Goal: Communication & Community: Connect with others

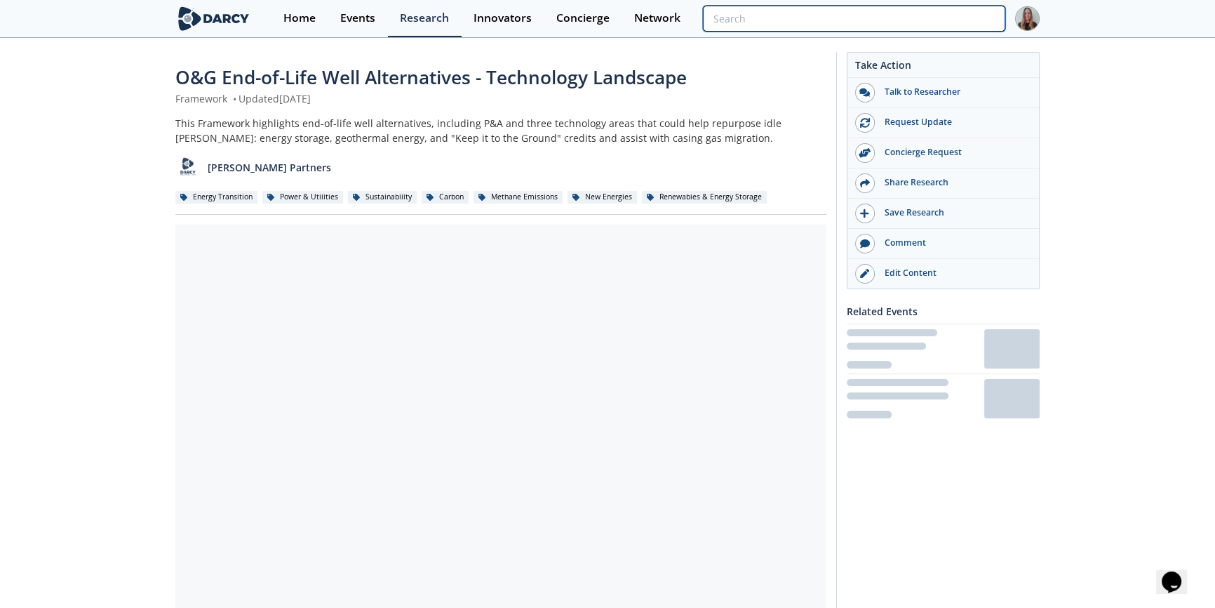
click at [909, 27] on input "search" at bounding box center [854, 19] width 302 height 26
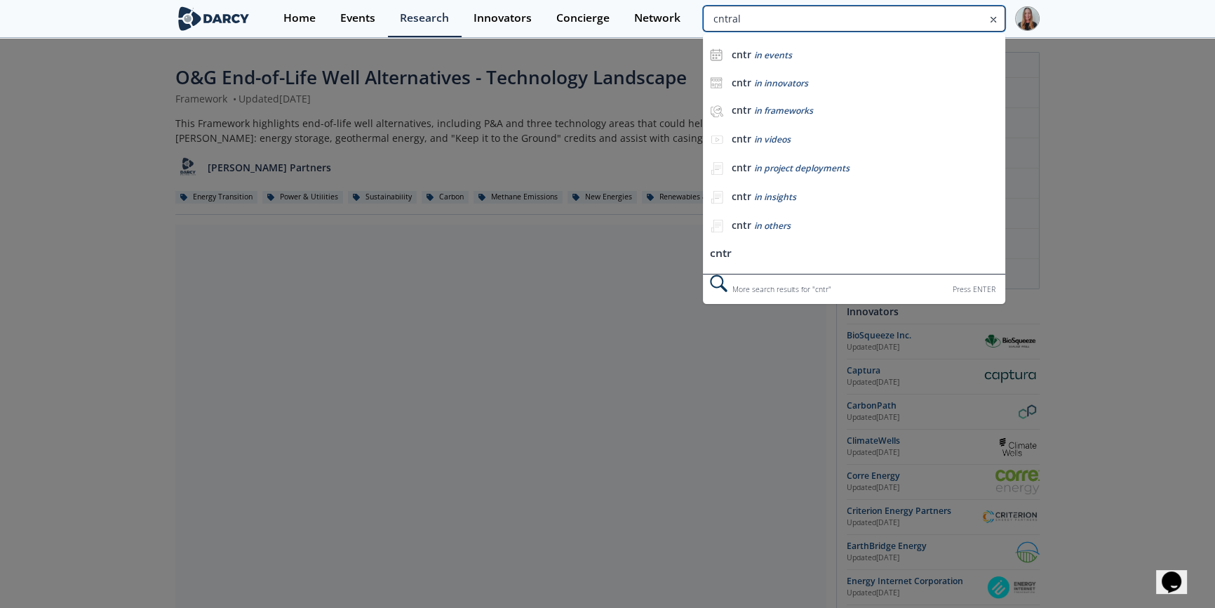
type input "cntral"
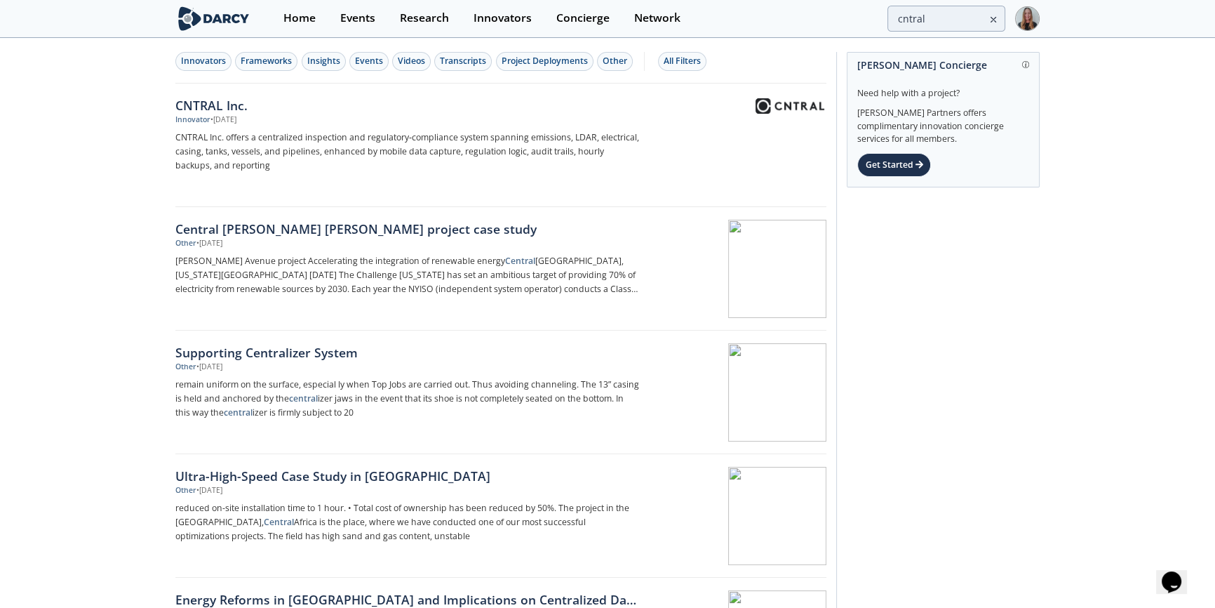
click at [245, 105] on div "CNTRAL Inc." at bounding box center [407, 105] width 464 height 18
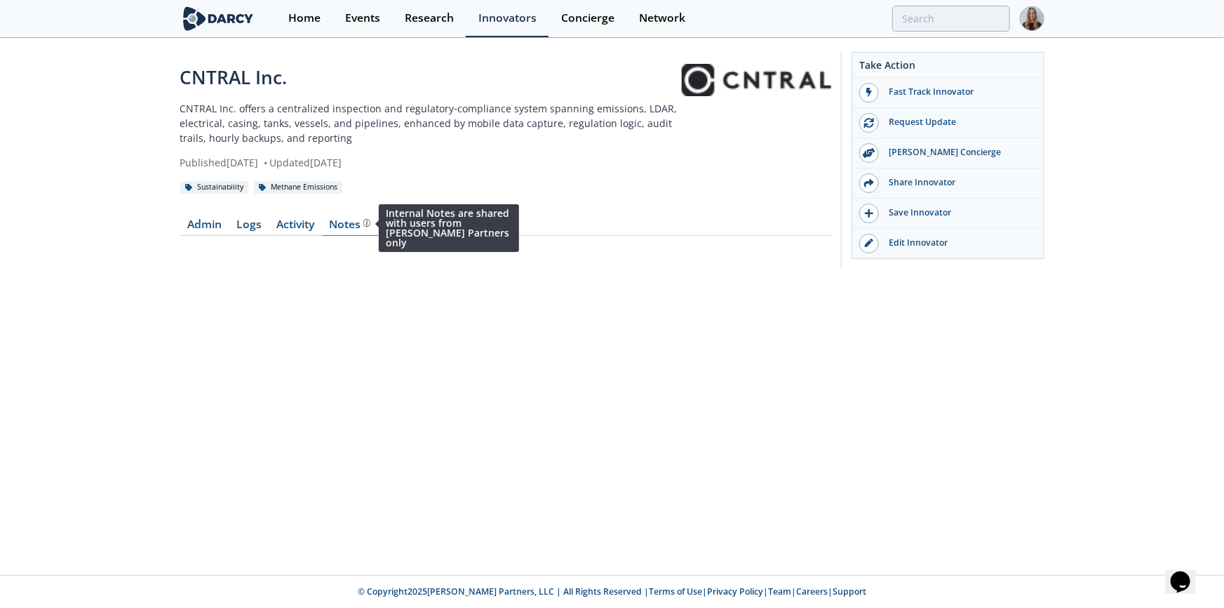
click at [364, 225] on img at bounding box center [367, 223] width 8 height 8
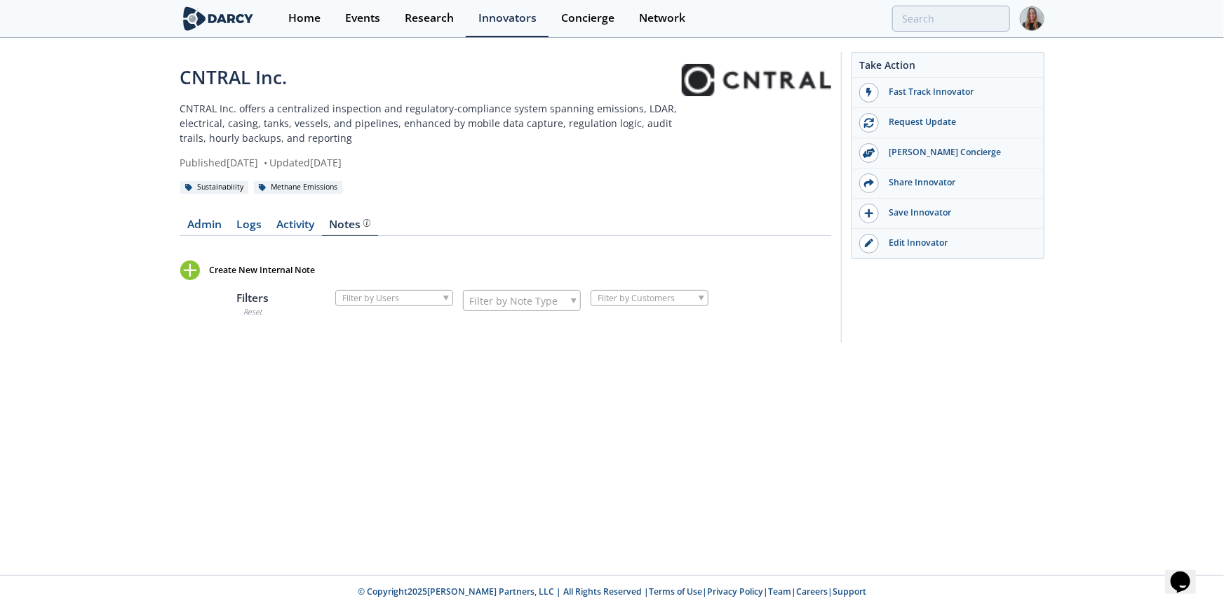
click at [222, 288] on div "Create New Internal Note Filters Reset Filter by Note Type" at bounding box center [340, 289] width 321 height 86
click at [229, 275] on div "Create New Internal Note" at bounding box center [263, 270] width 106 height 13
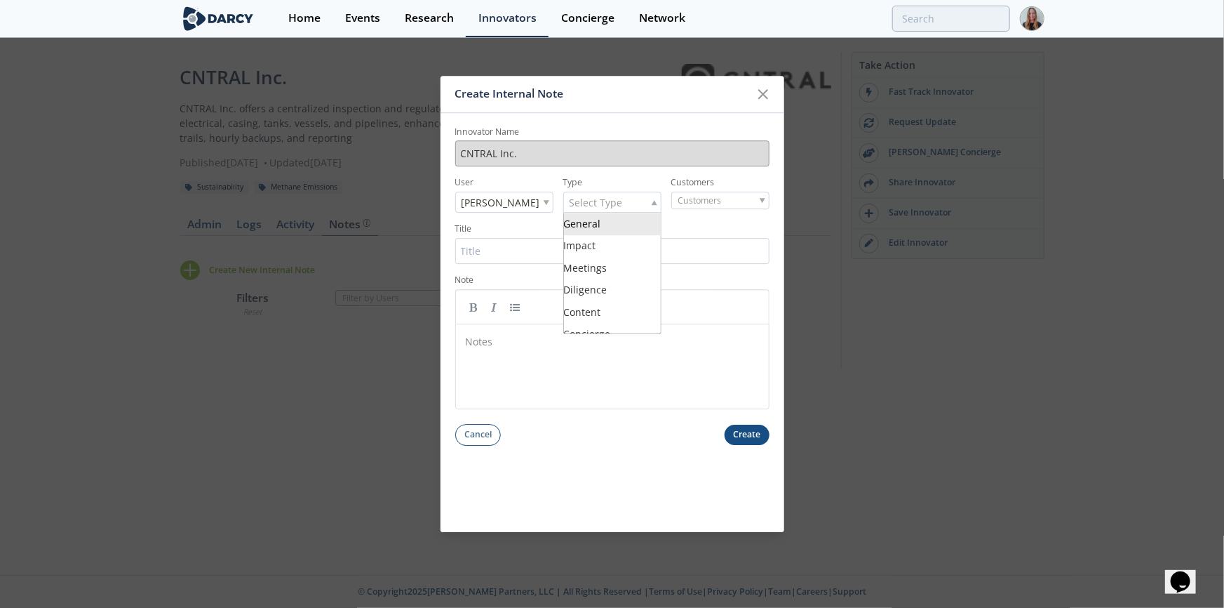
click at [593, 199] on span "Select Type" at bounding box center [596, 203] width 53 height 20
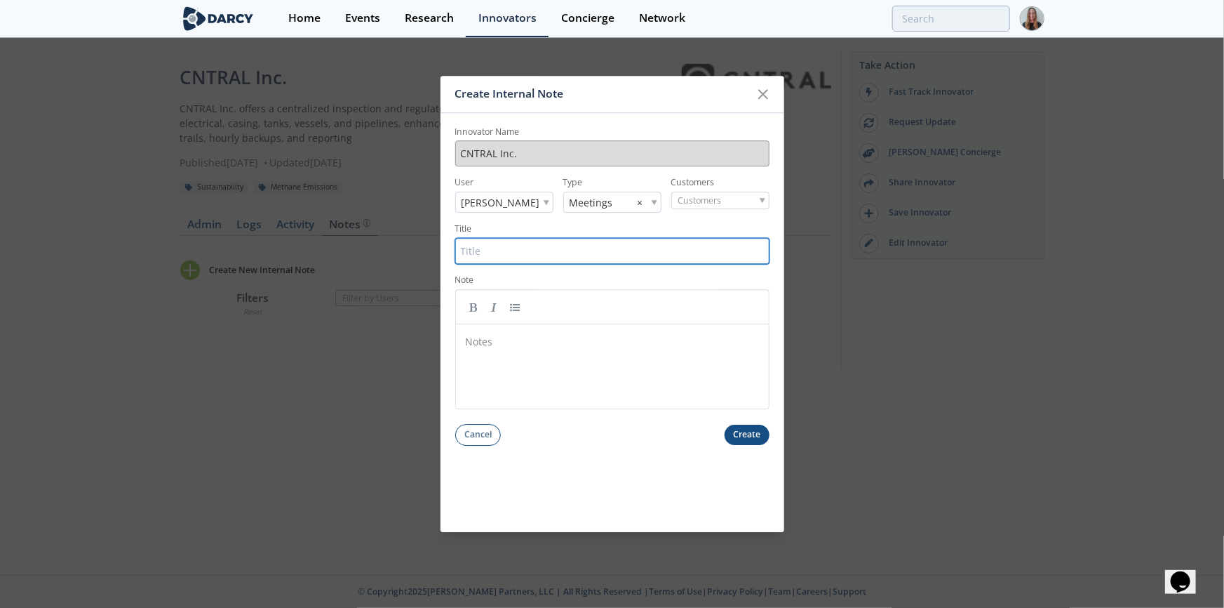
click at [597, 258] on input "Title" at bounding box center [612, 251] width 314 height 26
click at [597, 258] on input "8/26/2025" at bounding box center [612, 251] width 314 height 26
type input "8/26/2025 - Intro call"
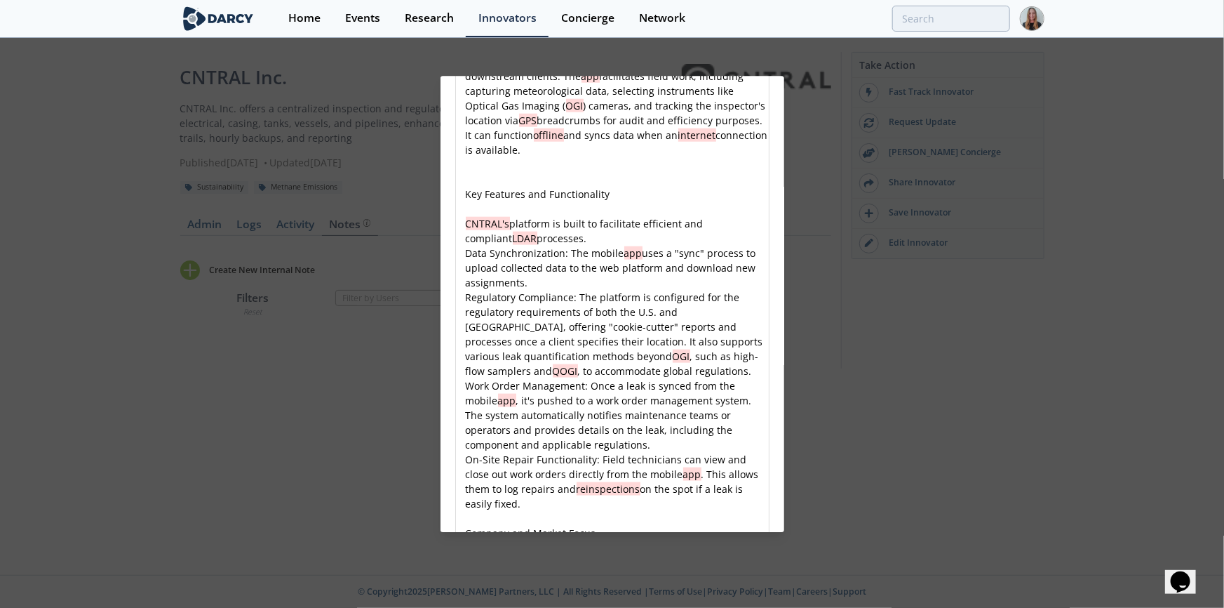
click at [749, 525] on pre "Company and Market Focus" at bounding box center [617, 532] width 308 height 15
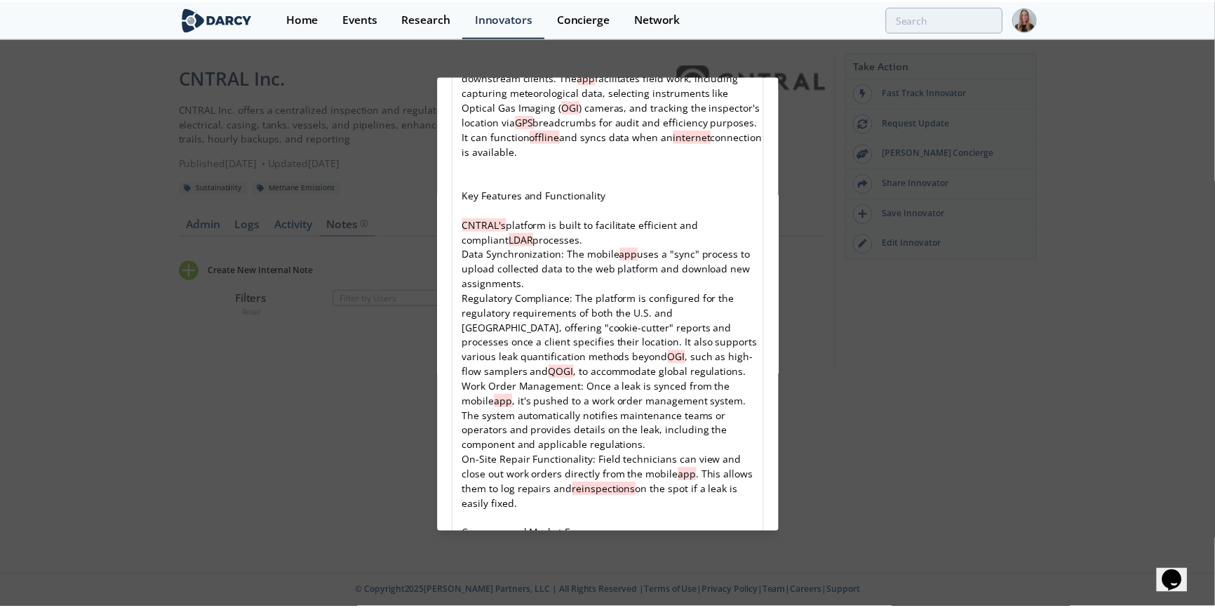
scroll to position [1099, 0]
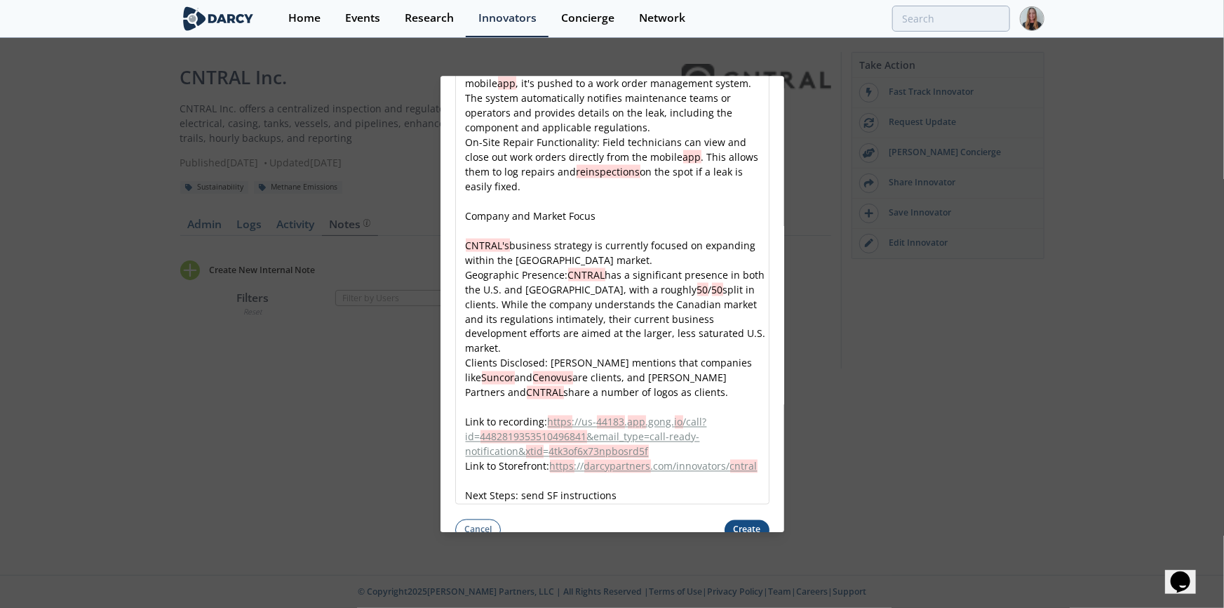
click at [750, 519] on button "Create" at bounding box center [747, 529] width 45 height 20
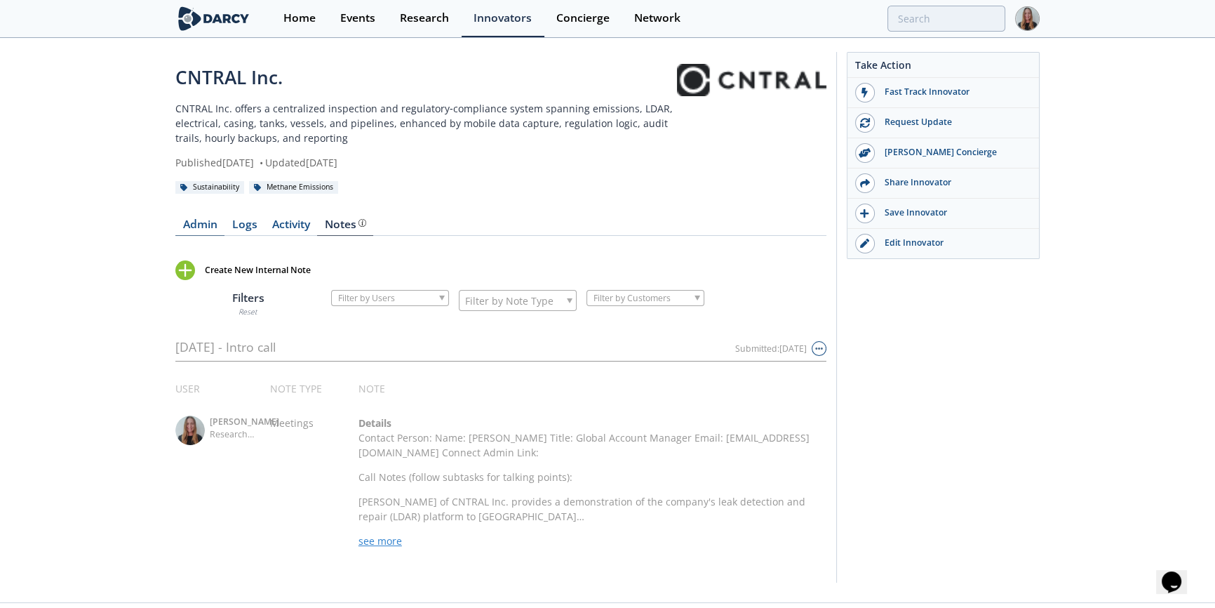
click at [203, 226] on link "Admin" at bounding box center [199, 227] width 49 height 17
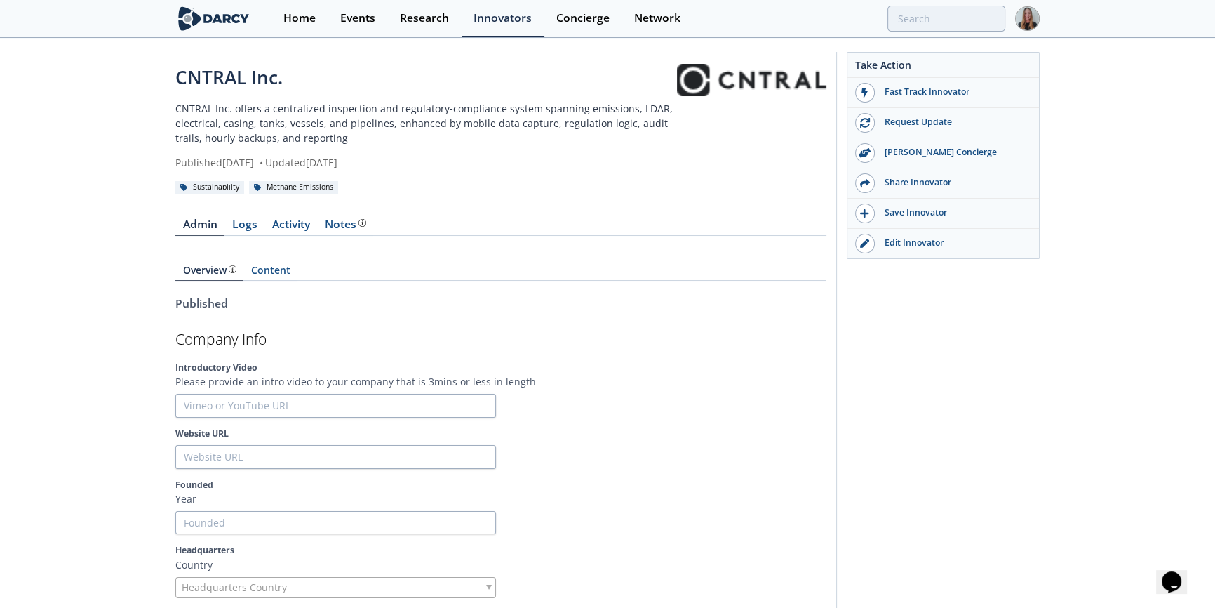
click at [982, 33] on div "Home Events Research Innovators Concierge Network" at bounding box center [656, 18] width 768 height 37
click at [975, 22] on input "search" at bounding box center [854, 19] width 302 height 26
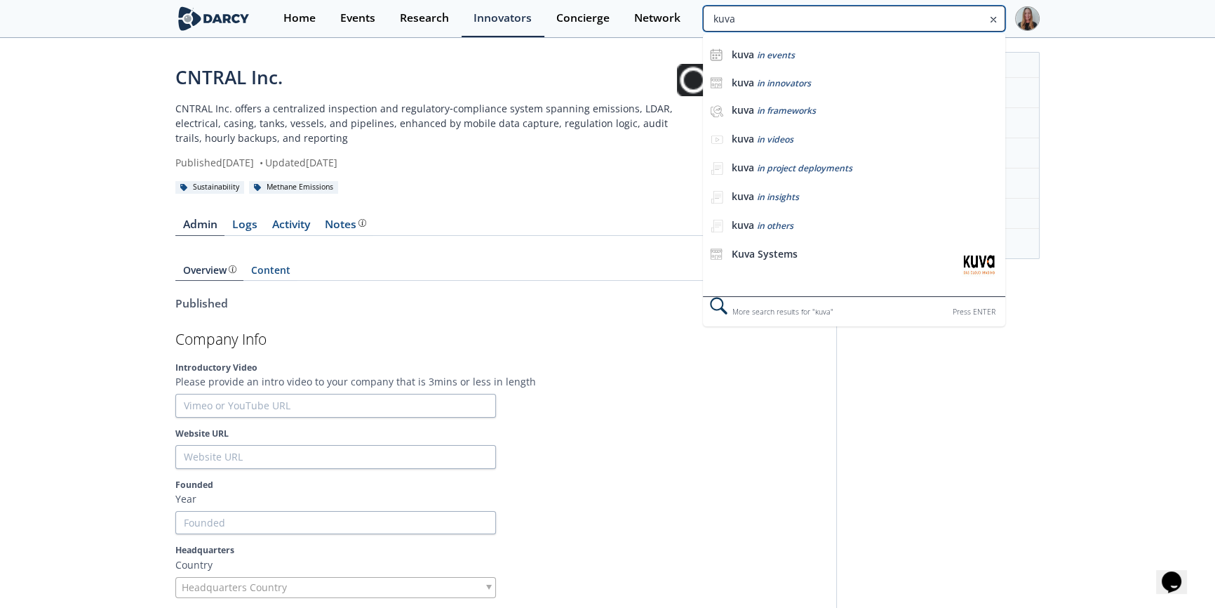
type input "kuva"
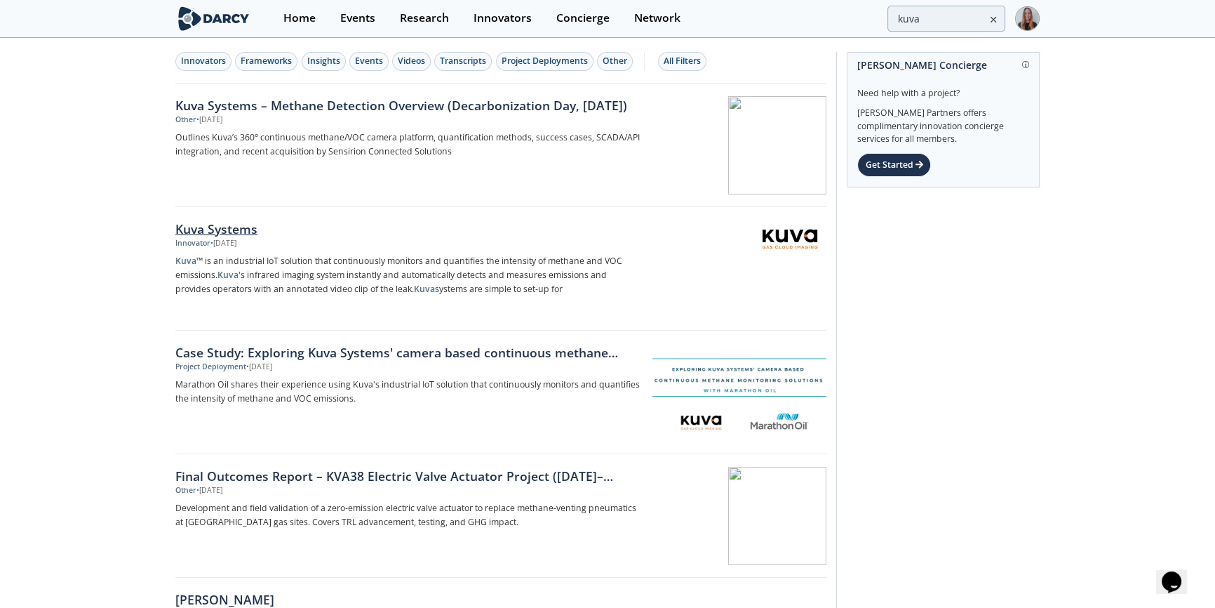
click at [229, 222] on div "Kuva Systems" at bounding box center [407, 229] width 464 height 18
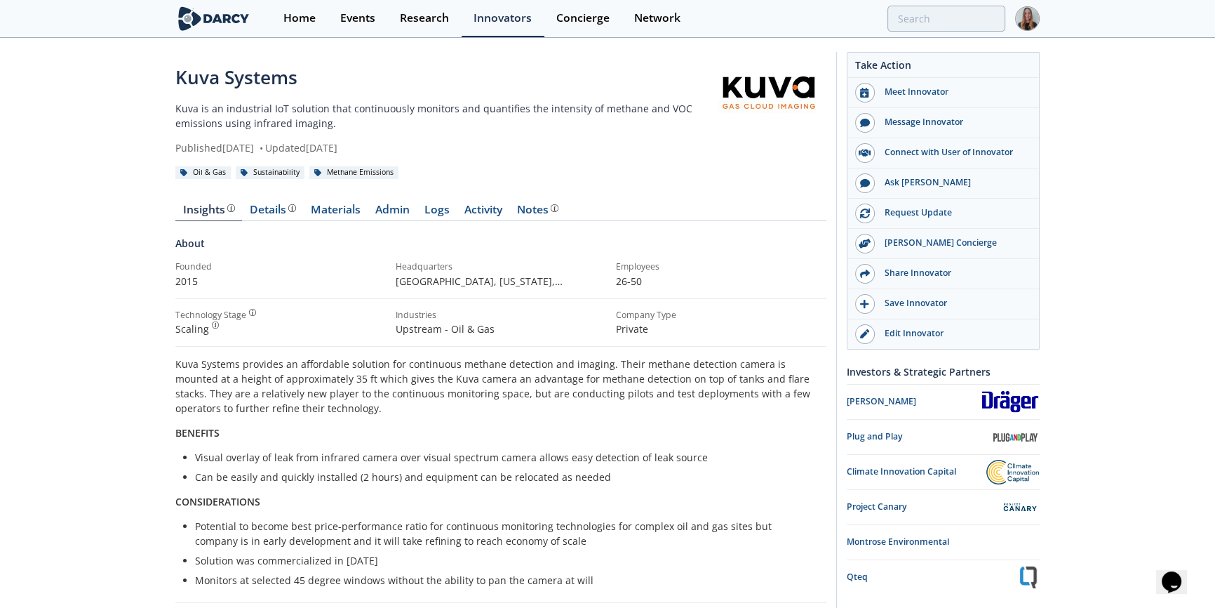
click at [262, 222] on div "Insights Details Materials Admin Logs Activity Notes About Founded 2015" at bounding box center [500, 575] width 651 height 781
click at [267, 219] on link "Details" at bounding box center [272, 212] width 61 height 17
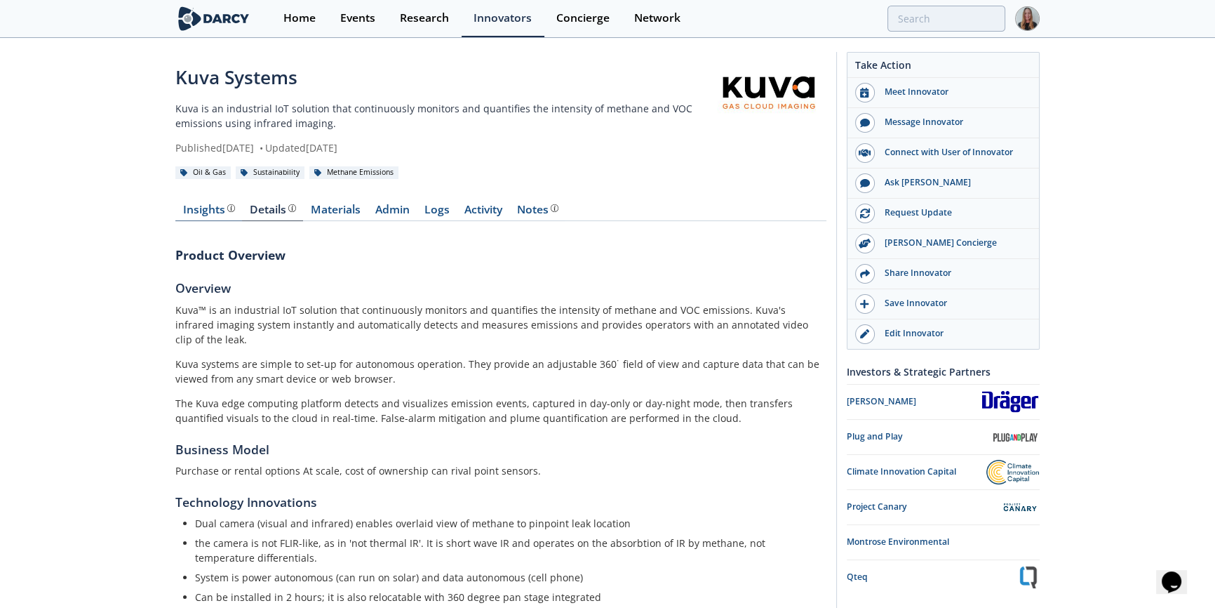
click at [231, 215] on span at bounding box center [230, 209] width 10 height 11
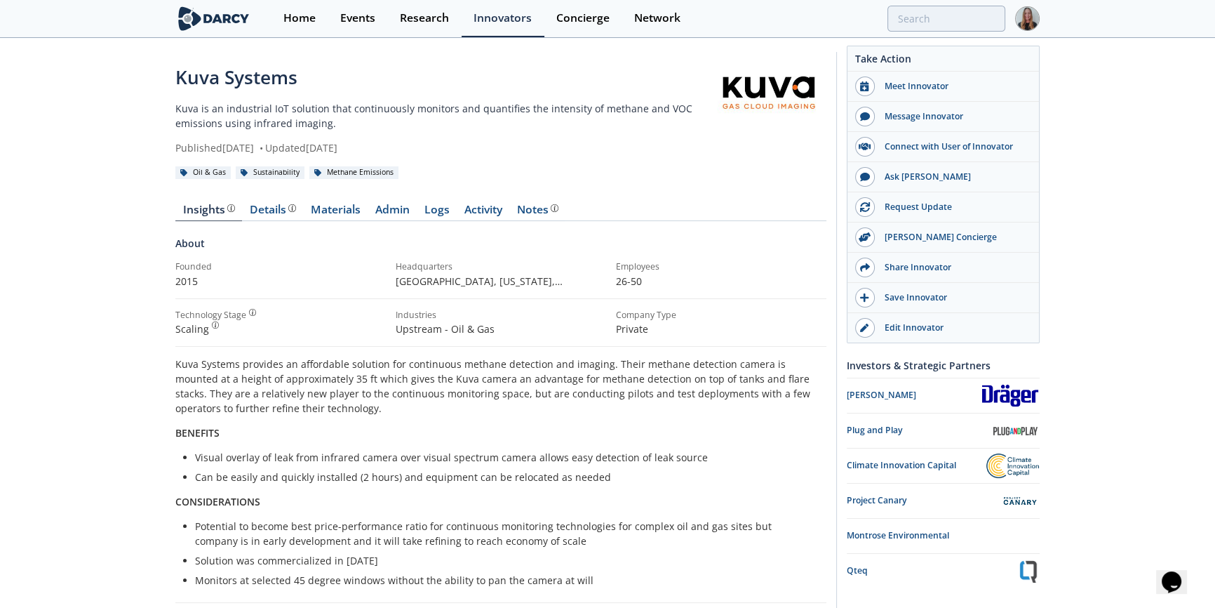
scroll to position [319, 0]
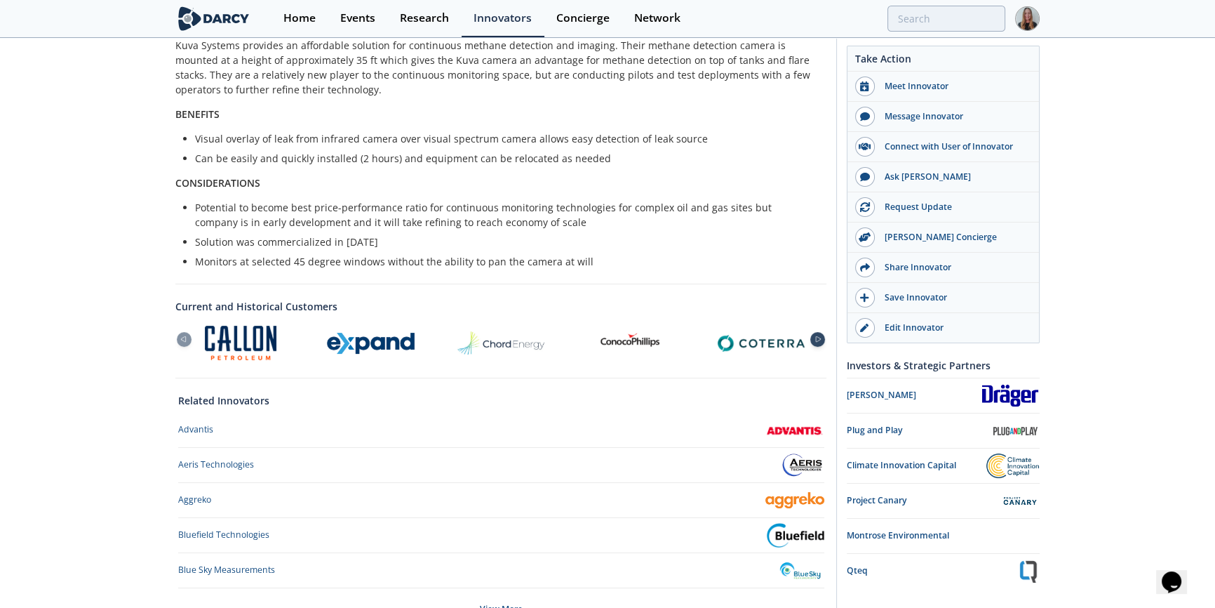
click at [815, 333] on div at bounding box center [817, 339] width 15 height 15
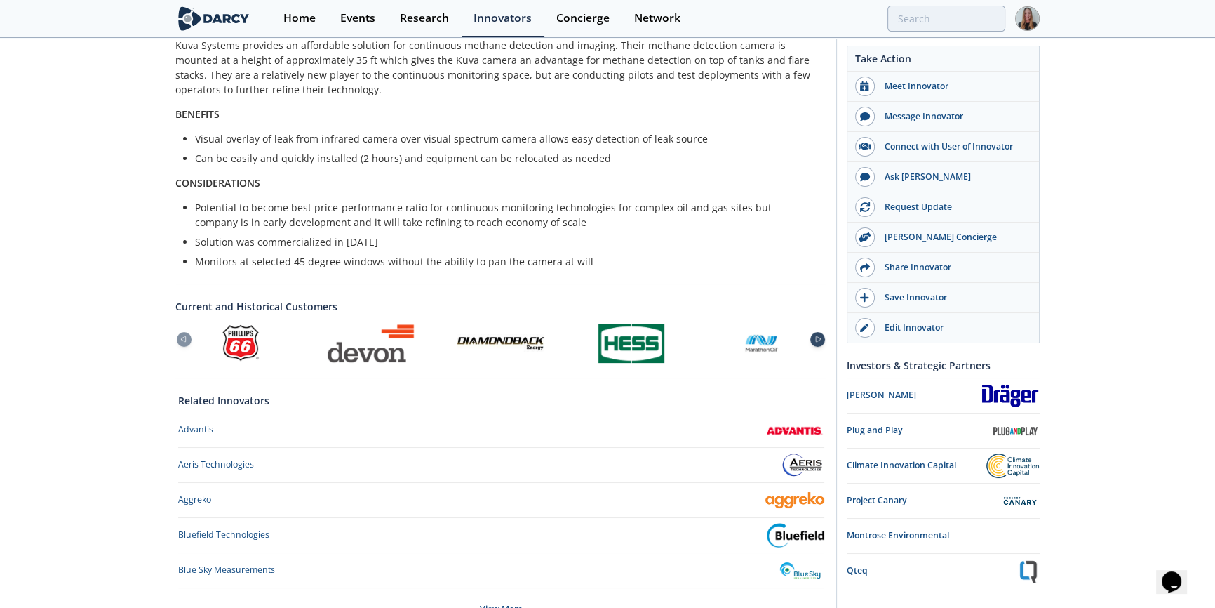
click at [815, 333] on div at bounding box center [817, 339] width 15 height 15
click at [815, 334] on div at bounding box center [817, 339] width 15 height 15
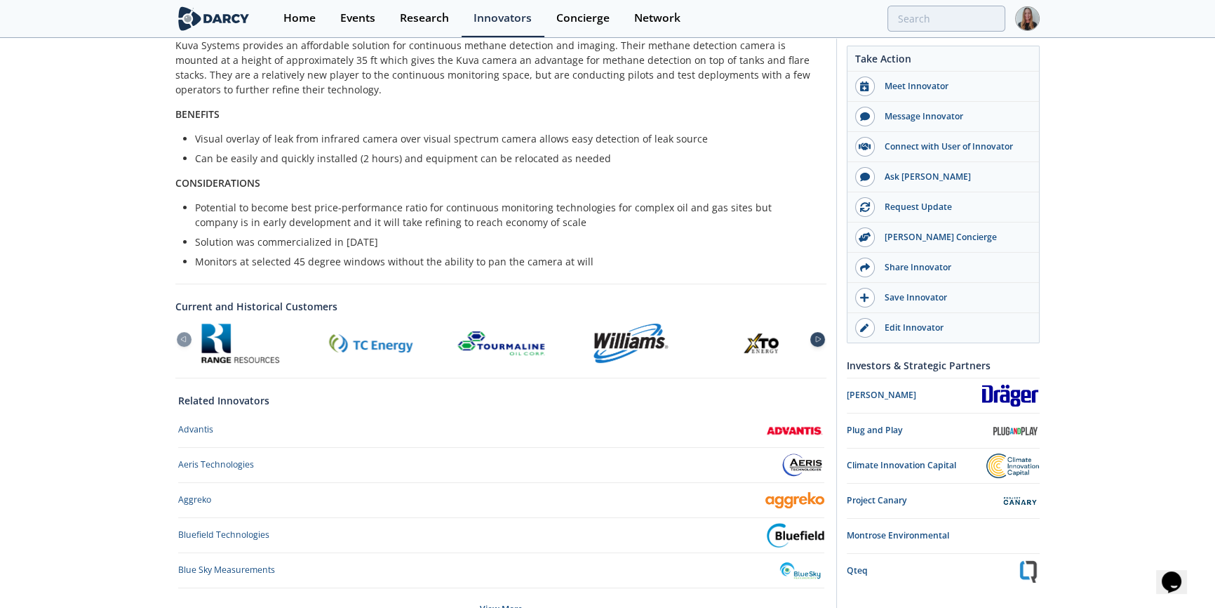
click at [815, 334] on div at bounding box center [817, 339] width 15 height 15
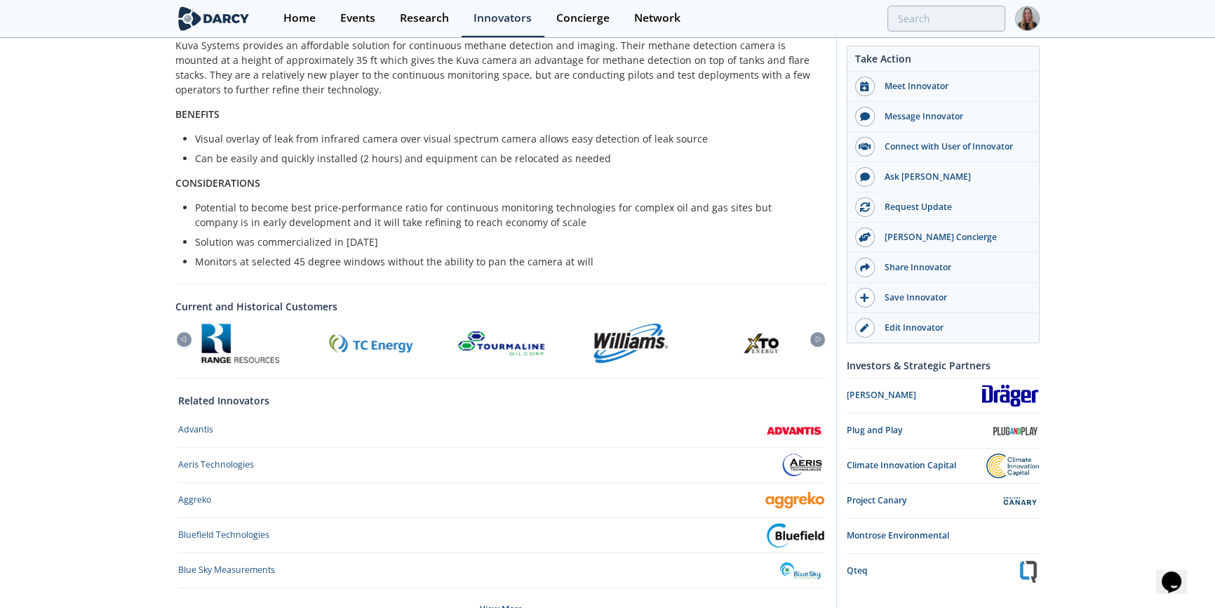
click at [199, 340] on div at bounding box center [240, 342] width 131 height 39
click at [182, 337] on icon at bounding box center [183, 340] width 5 height 6
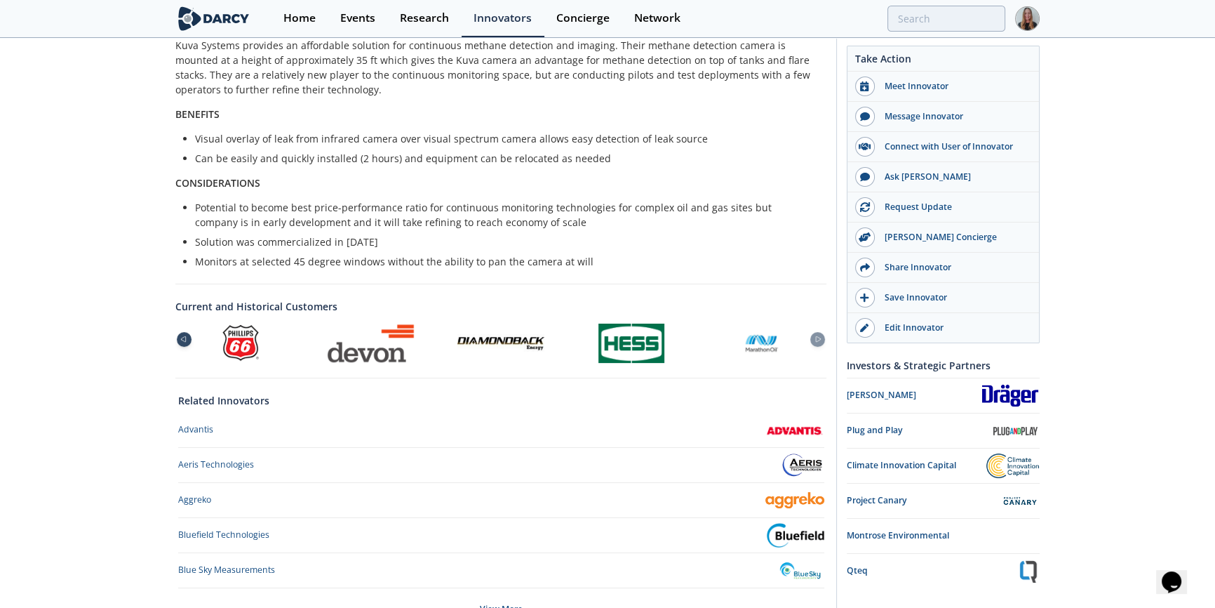
click at [182, 337] on icon at bounding box center [183, 340] width 5 height 6
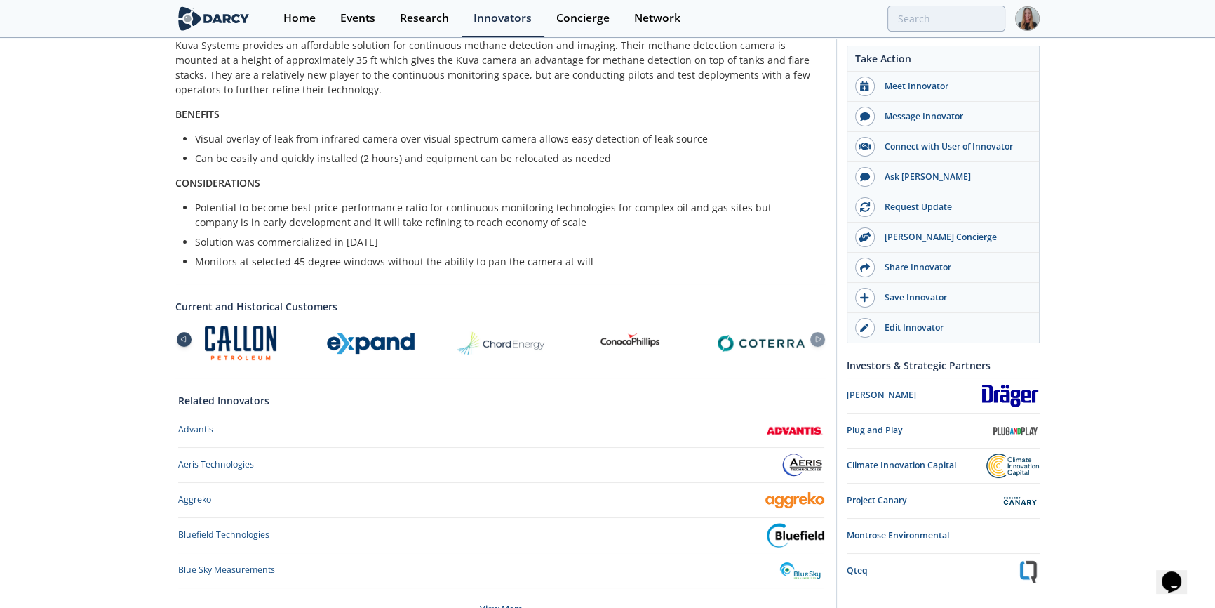
click at [182, 337] on icon at bounding box center [183, 340] width 5 height 6
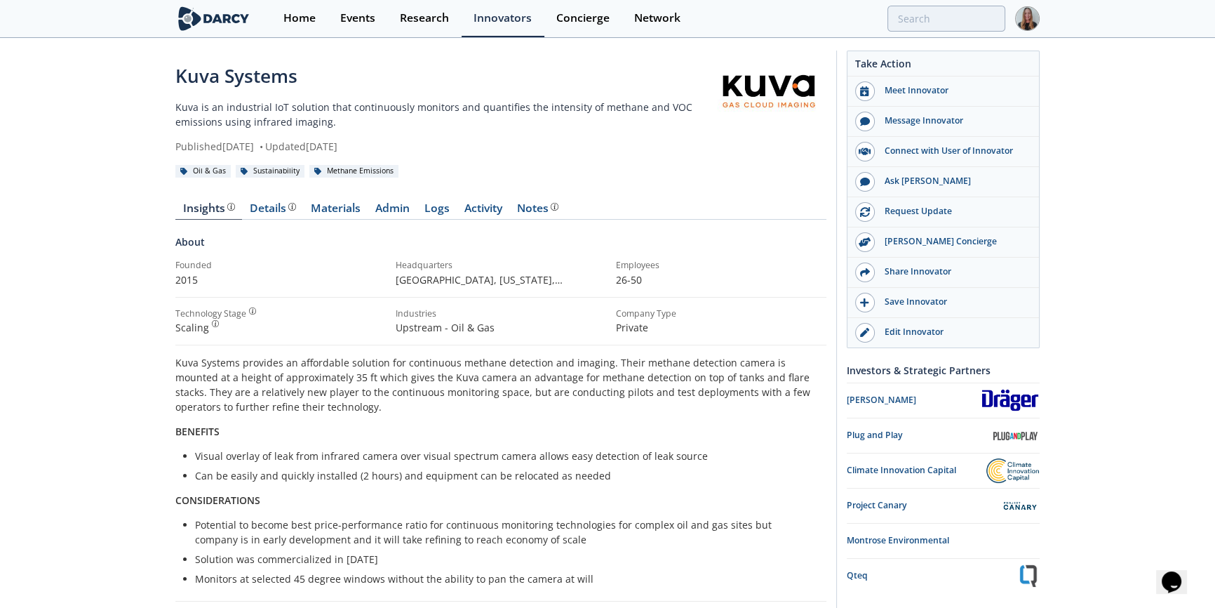
scroll to position [0, 0]
click at [387, 210] on link "Admin" at bounding box center [392, 212] width 49 height 17
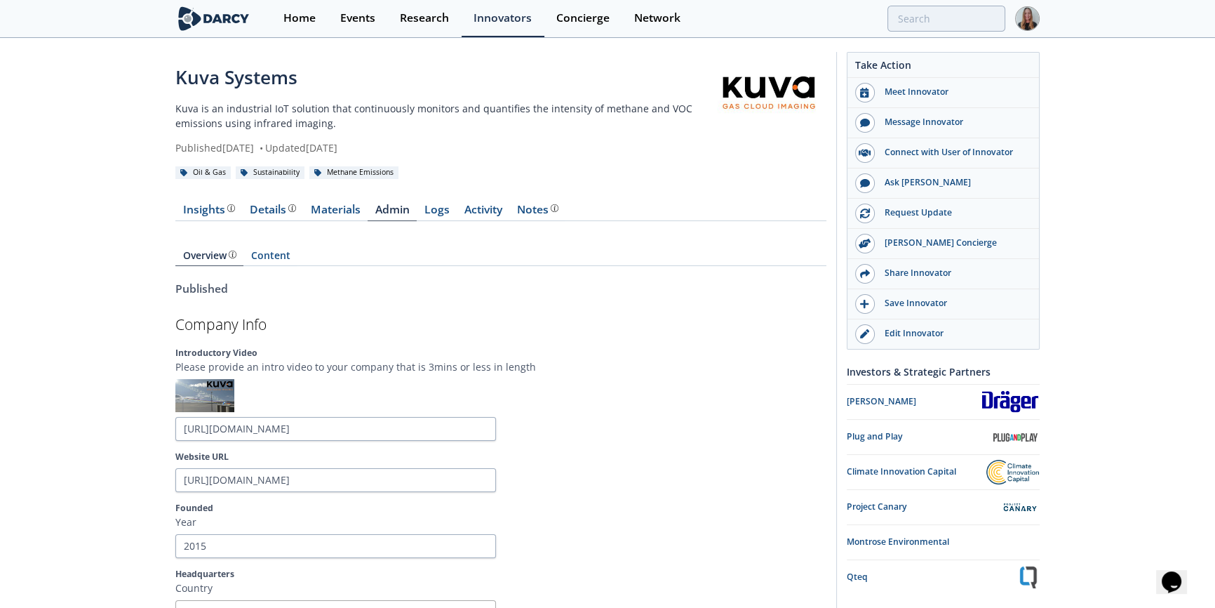
click at [1213, 19] on section "Home Events Research Innovators Concierge Network" at bounding box center [607, 19] width 1215 height 38
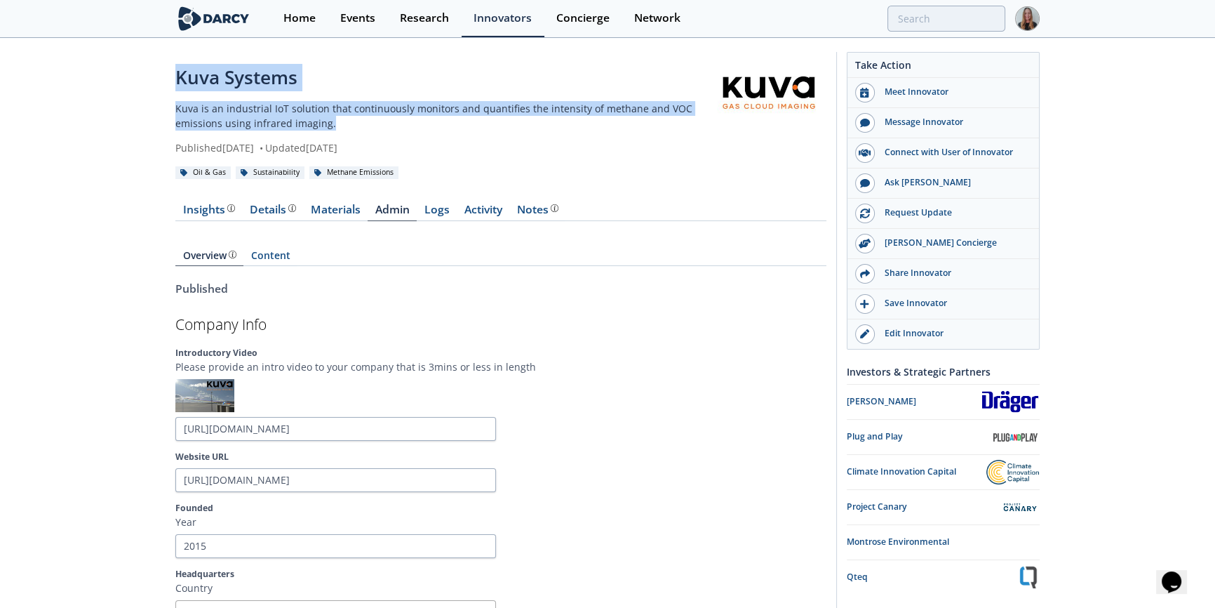
drag, startPoint x: 180, startPoint y: 76, endPoint x: 328, endPoint y: 124, distance: 155.1
click at [328, 124] on div "Kuva Systems Kuva is an industrial IoT solution that continuously monitors and …" at bounding box center [443, 109] width 536 height 91
copy div "Kuva Systems Kuva is an industrial IoT solution that continuously monitors and …"
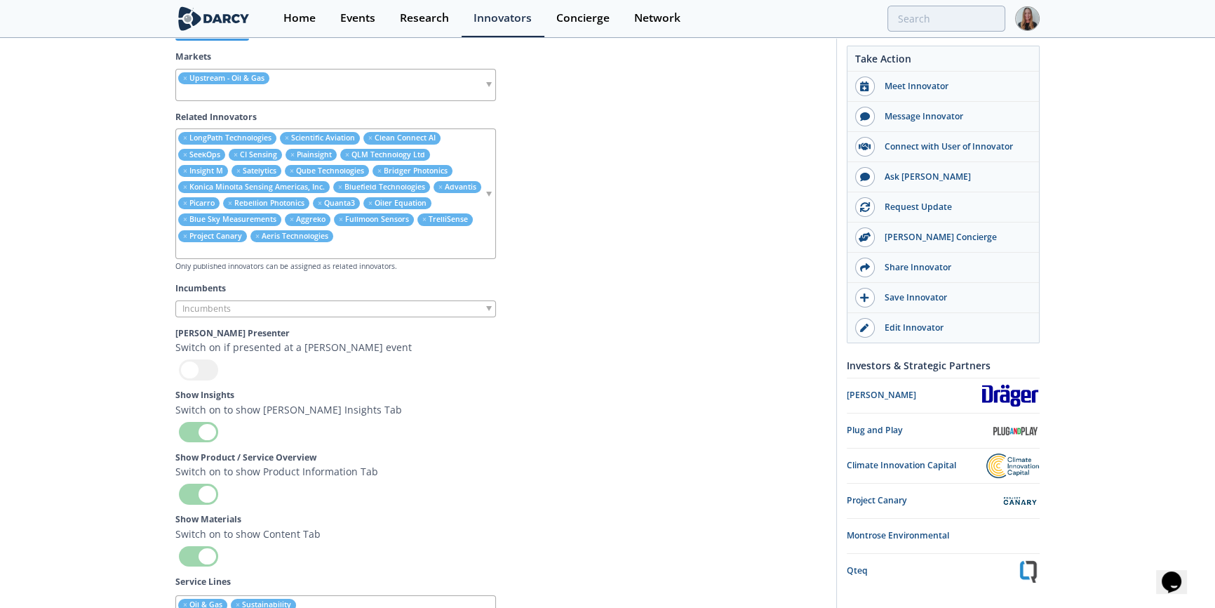
scroll to position [4625, 0]
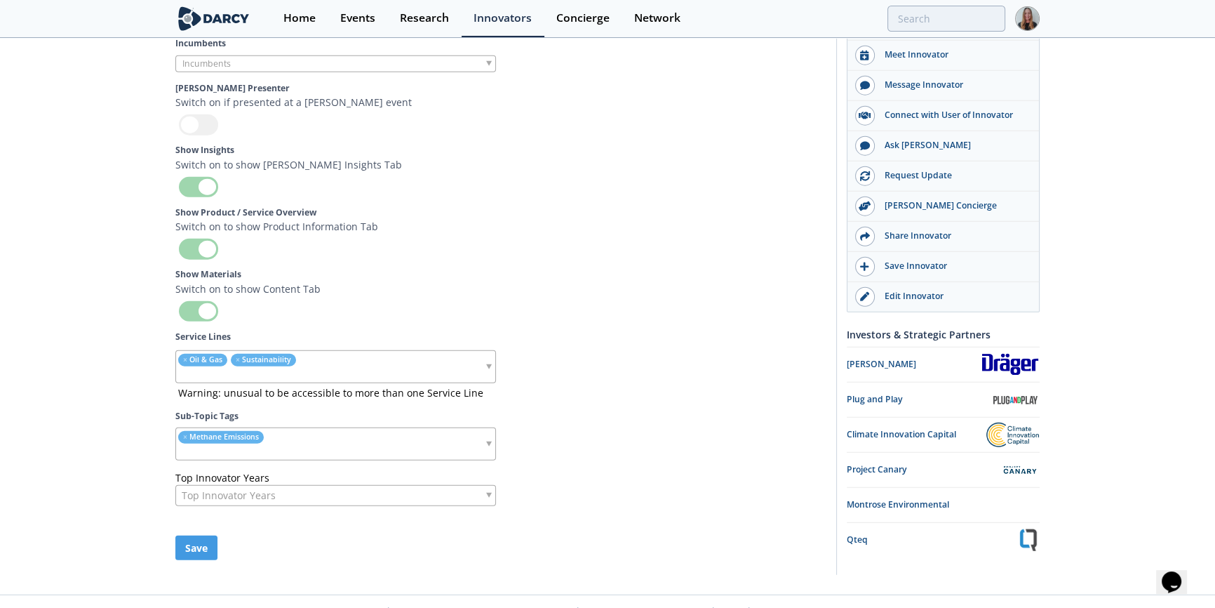
drag, startPoint x: 176, startPoint y: 328, endPoint x: 251, endPoint y: 540, distance: 225.5
copy form "Company Info Introductory Video Please provide an intro video to your company t…"
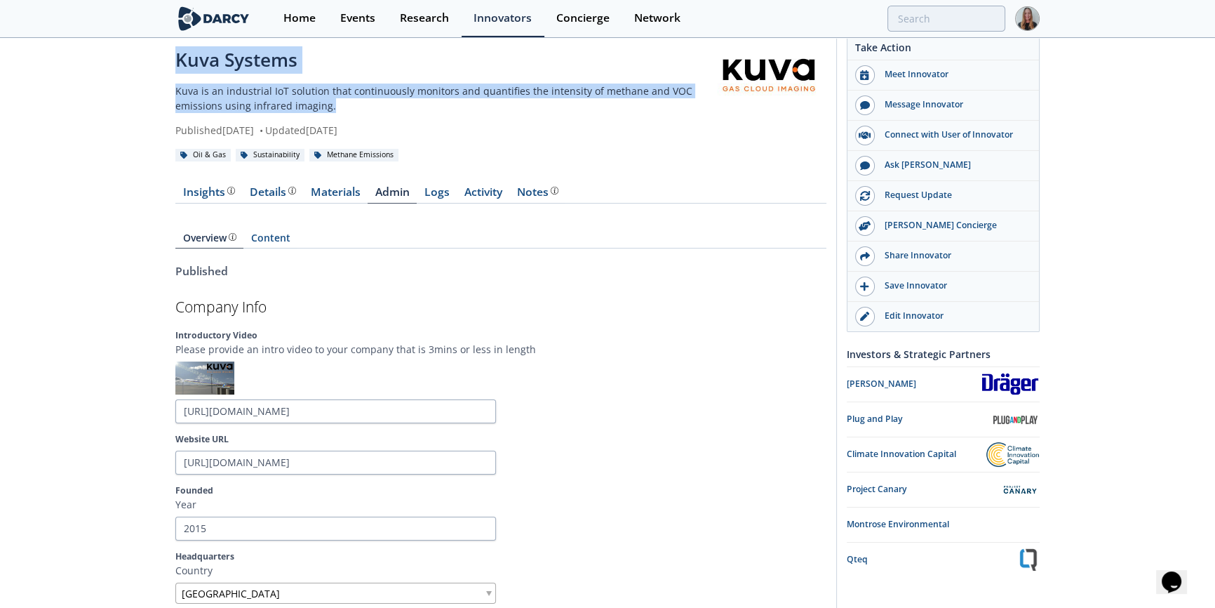
scroll to position [6, 0]
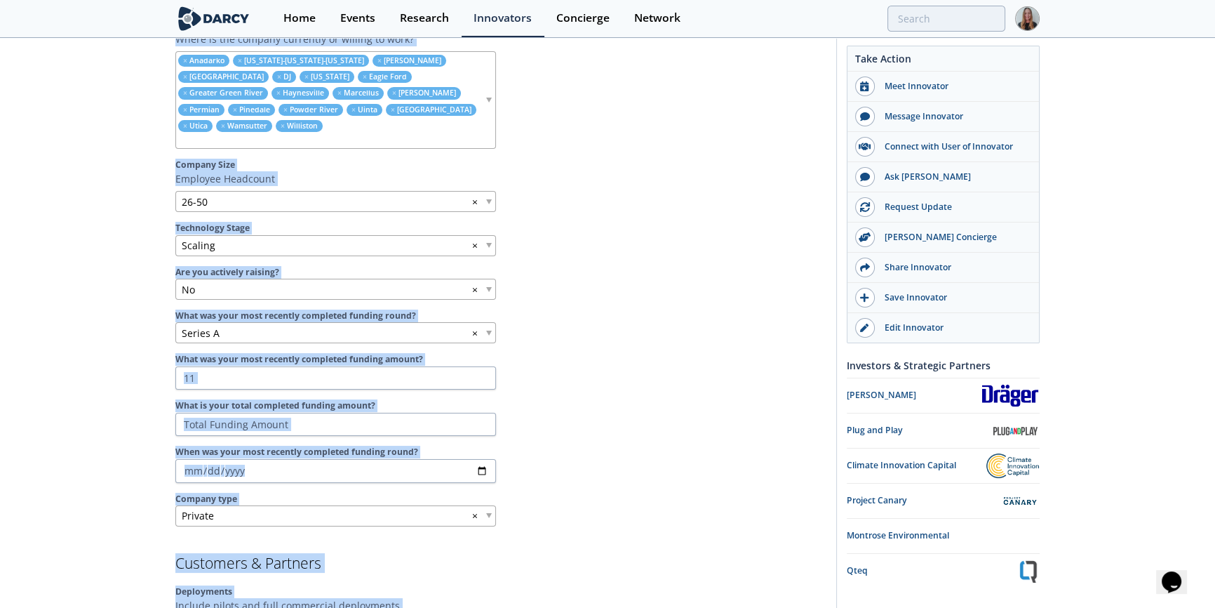
scroll to position [730, 0]
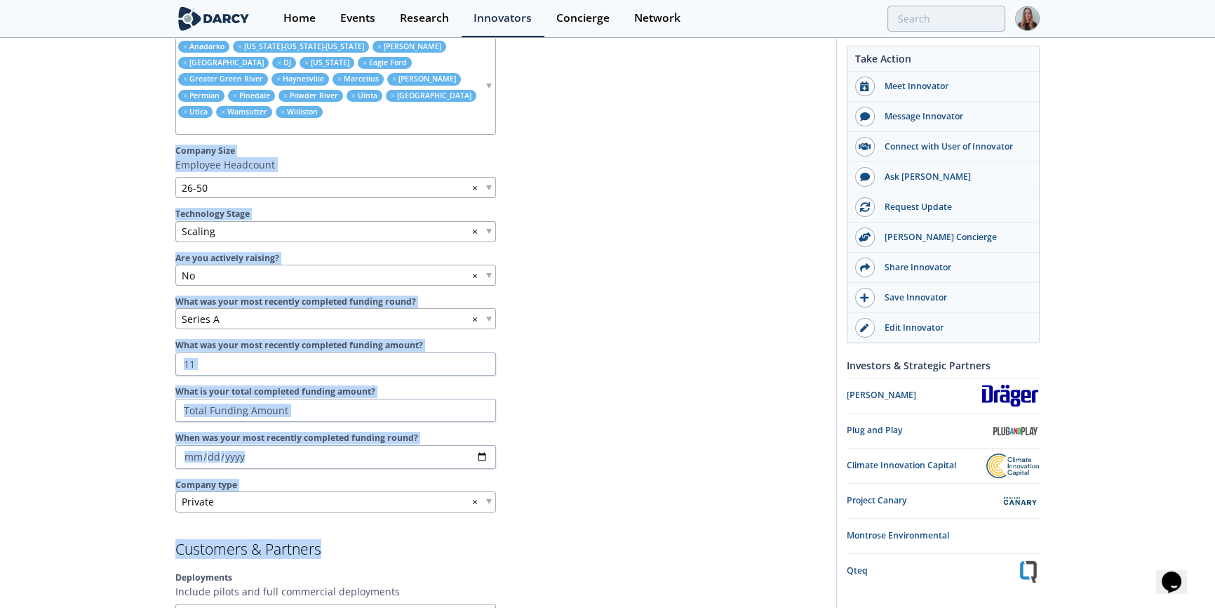
drag, startPoint x: 182, startPoint y: 326, endPoint x: 374, endPoint y: 535, distance: 283.6
copy form "Company Info Introductory Video Please provide an intro video to your company t…"
click at [650, 155] on div "Company Size Employee Headcount 26-50 ×" at bounding box center [500, 171] width 651 height 53
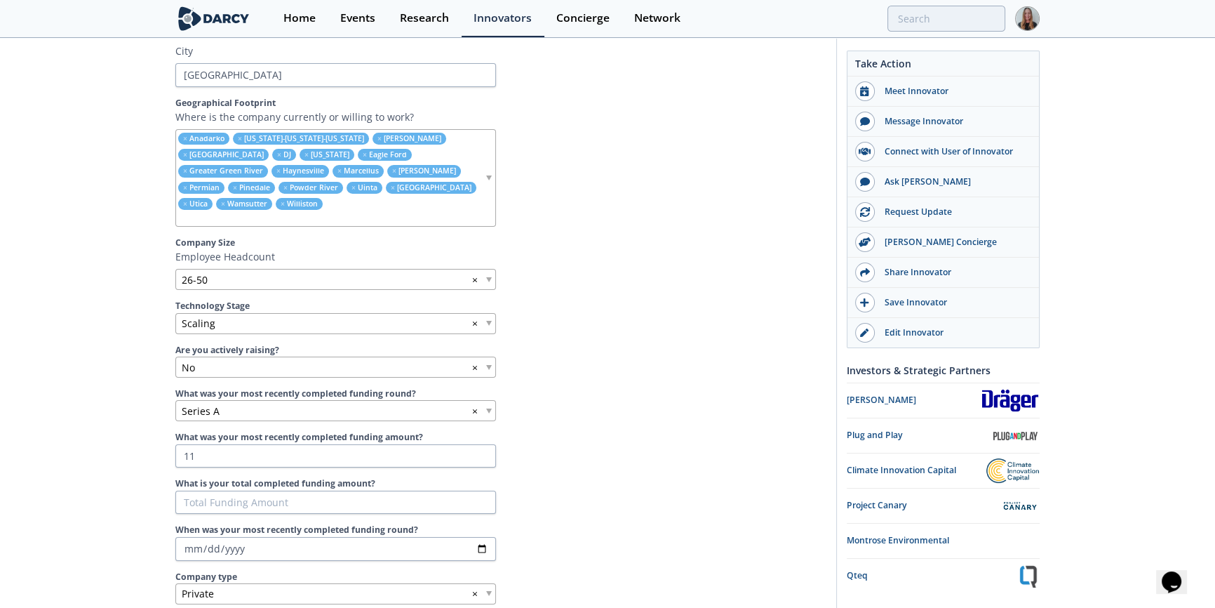
scroll to position [0, 0]
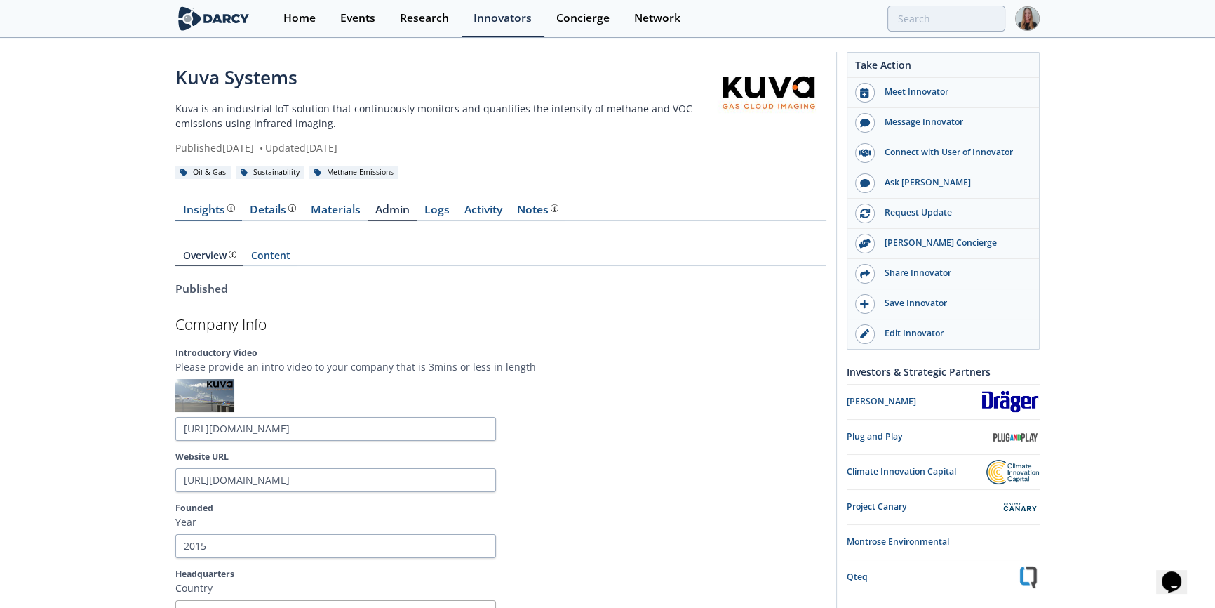
click at [220, 218] on link "Insights" at bounding box center [208, 212] width 67 height 17
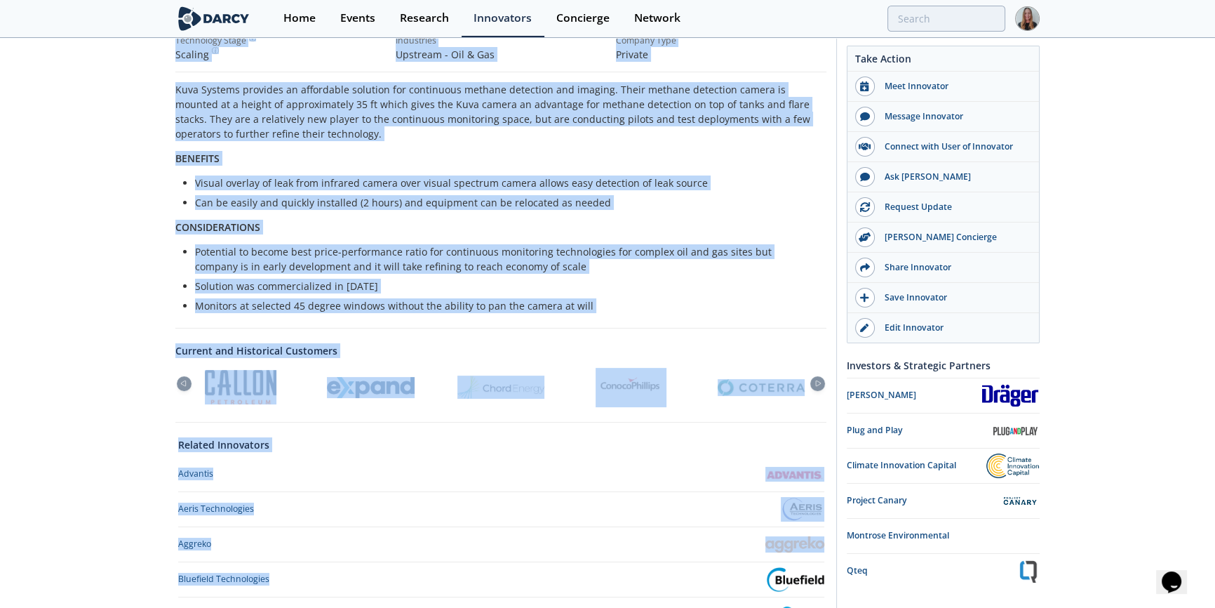
scroll to position [415, 0]
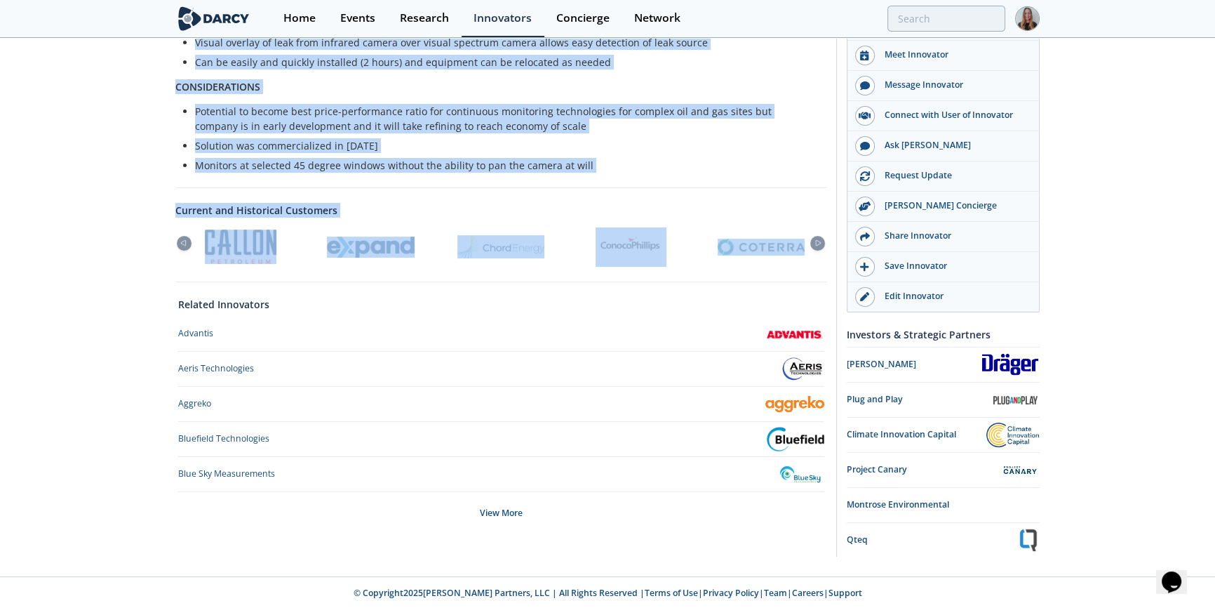
drag, startPoint x: 174, startPoint y: 239, endPoint x: 794, endPoint y: 249, distance: 620.3
click at [794, 249] on div "Kuva Systems Kuva is an industrial IoT solution that continuously monitors and …" at bounding box center [607, 100] width 1215 height 951
copy div "About Founded 2015 Headquarters Cambridge, Massachusetts , United States Employ…"
click at [286, 168] on li "Monitors at selected 45 degree windows without the ability to pan the camera at…" at bounding box center [506, 165] width 622 height 15
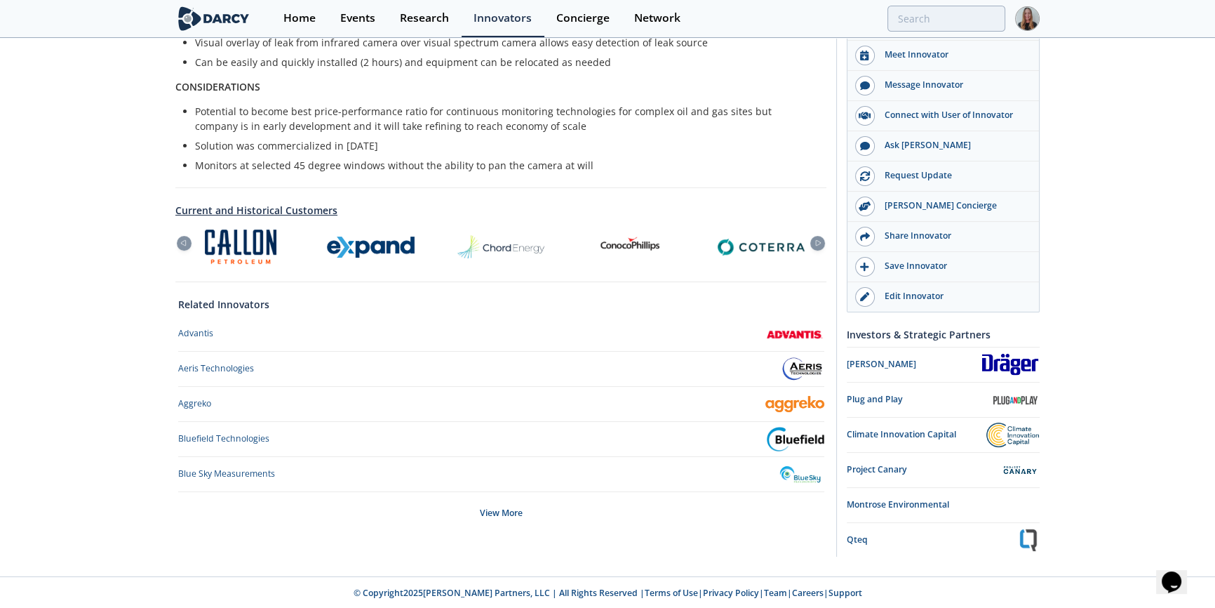
click at [332, 203] on div "Current and Historical Customers" at bounding box center [500, 234] width 651 height 94
click at [107, 178] on div "Kuva Systems Kuva is an industrial IoT solution that continuously monitors and …" at bounding box center [607, 100] width 1215 height 951
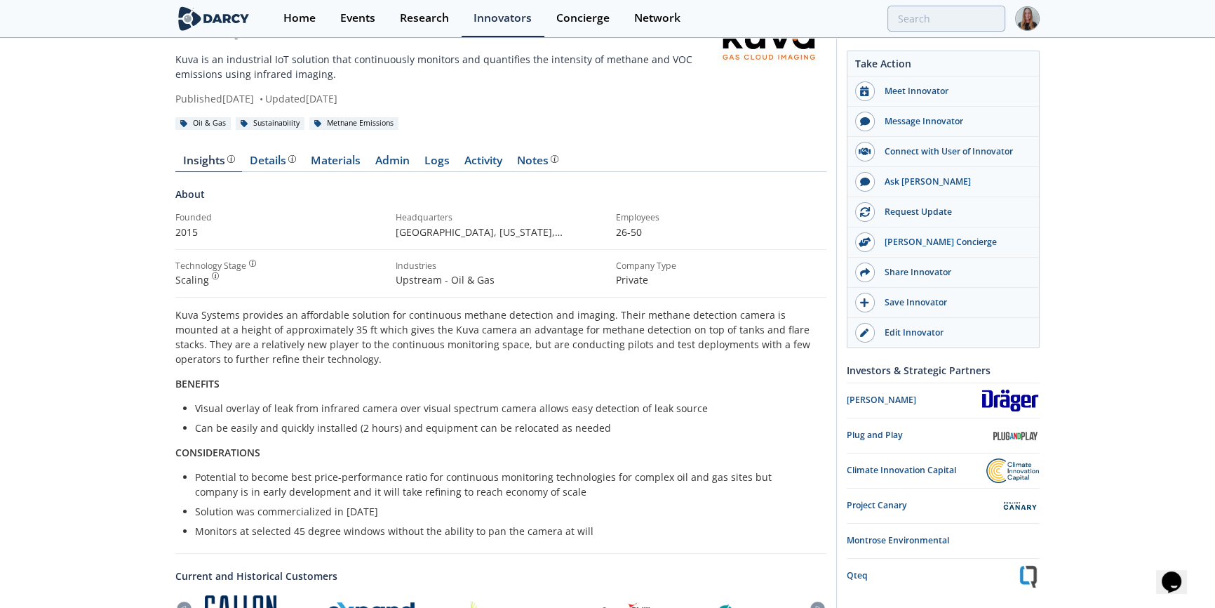
scroll to position [0, 0]
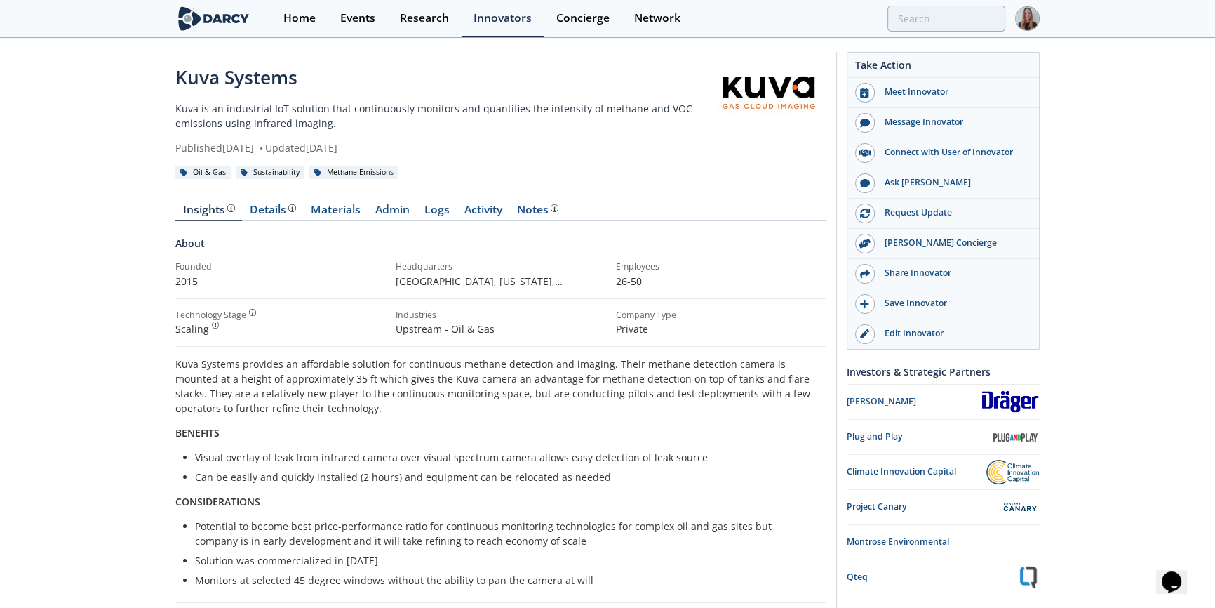
drag, startPoint x: 380, startPoint y: 219, endPoint x: 170, endPoint y: 245, distance: 210.7
click at [170, 245] on div "Kuva Systems Kuva is an industrial IoT solution that continuously monitors and …" at bounding box center [607, 514] width 1215 height 951
copy div "About Founded 2015 Headquarters Cambridge, Massachusetts , United States Employ…"
click at [664, 417] on div "Kuva Systems provides an affordable solution for continuous methane detection a…" at bounding box center [500, 471] width 651 height 231
click at [374, 208] on link "Admin" at bounding box center [392, 212] width 49 height 17
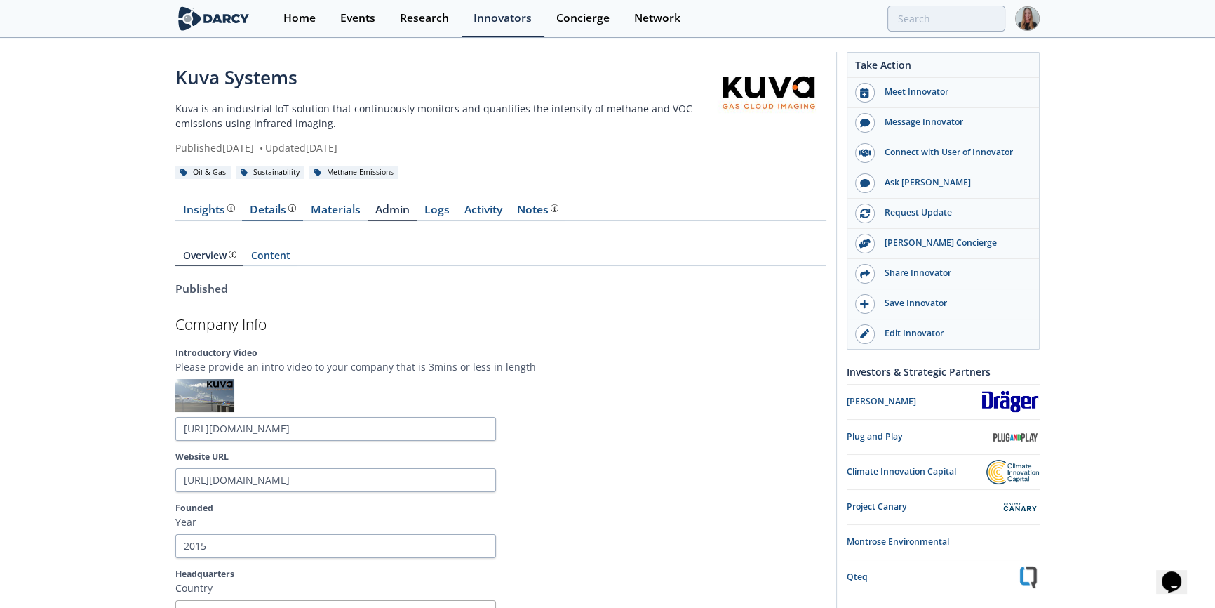
click at [281, 206] on div "Details" at bounding box center [273, 209] width 46 height 11
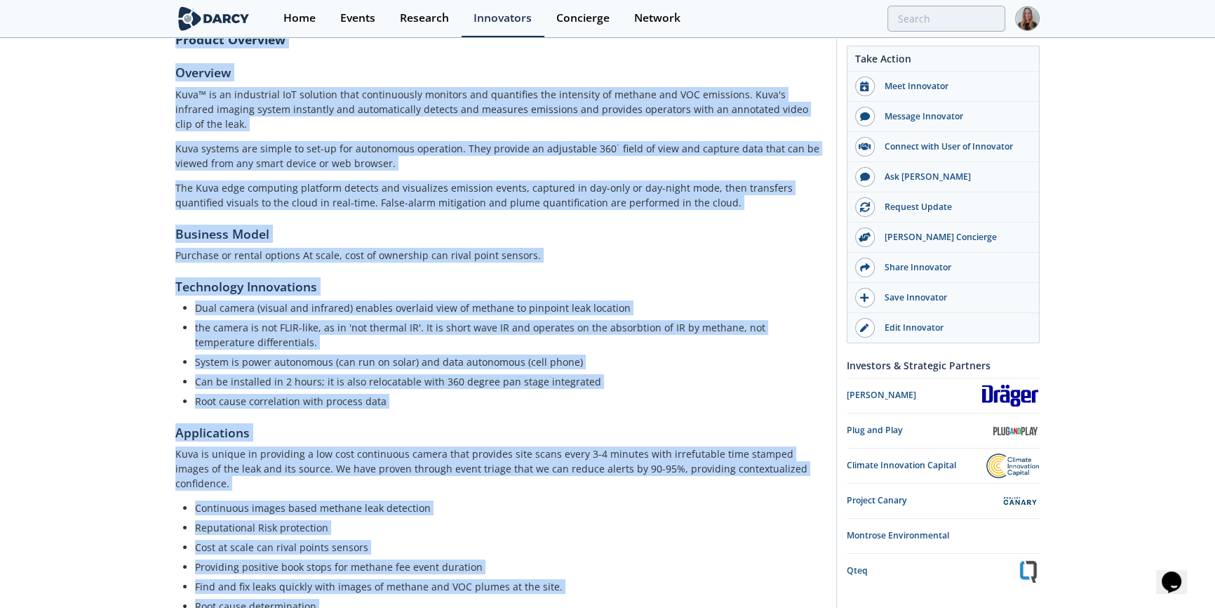
scroll to position [445, 0]
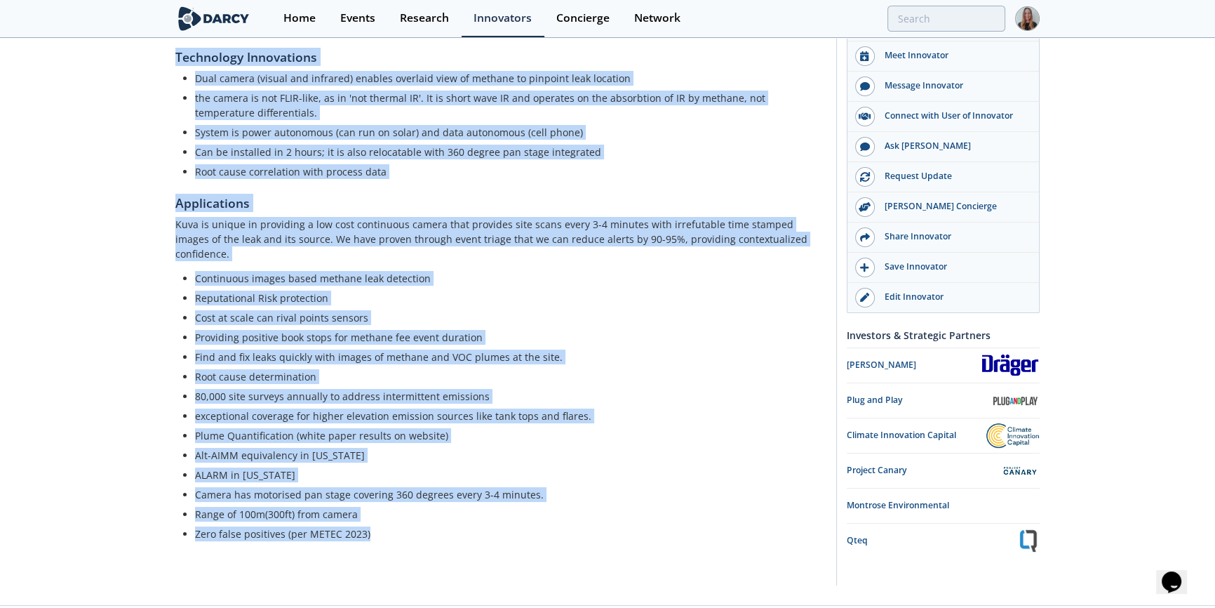
drag, startPoint x: 178, startPoint y: 253, endPoint x: 377, endPoint y: 505, distance: 322.2
click at [377, 505] on div "Product Overview Overview Kuva™ is an industrial IoT solution that continuously…" at bounding box center [500, 178] width 651 height 784
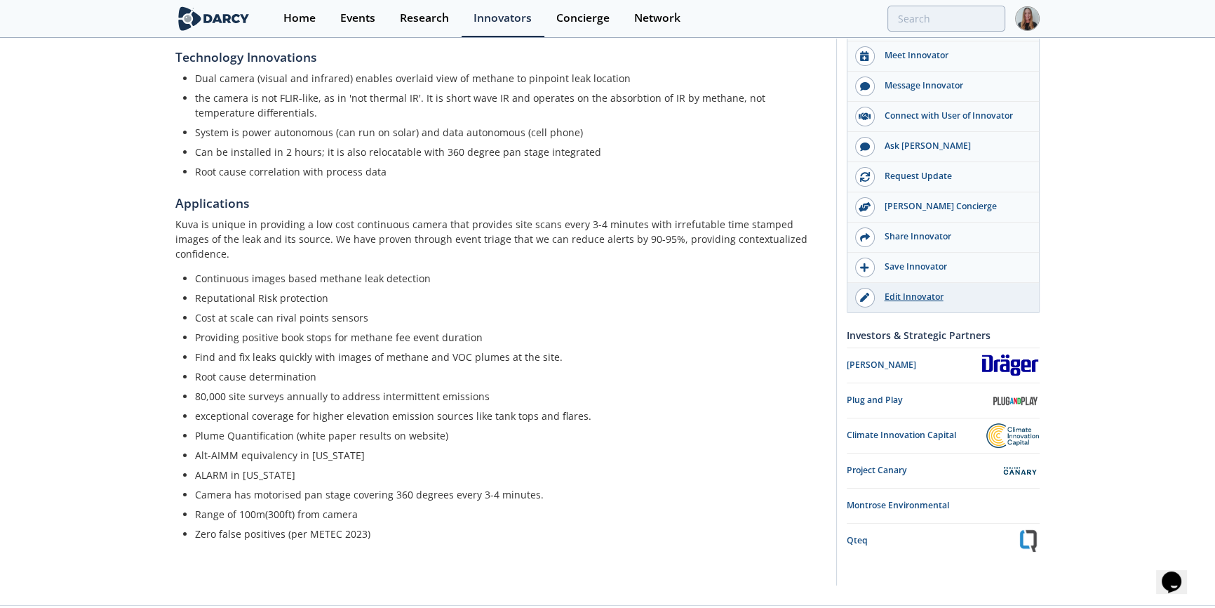
click at [868, 299] on icon at bounding box center [864, 297] width 8 height 8
click at [199, 220] on p "Kuva is unique in providing a low cost continuous camera that provides site sca…" at bounding box center [500, 239] width 651 height 44
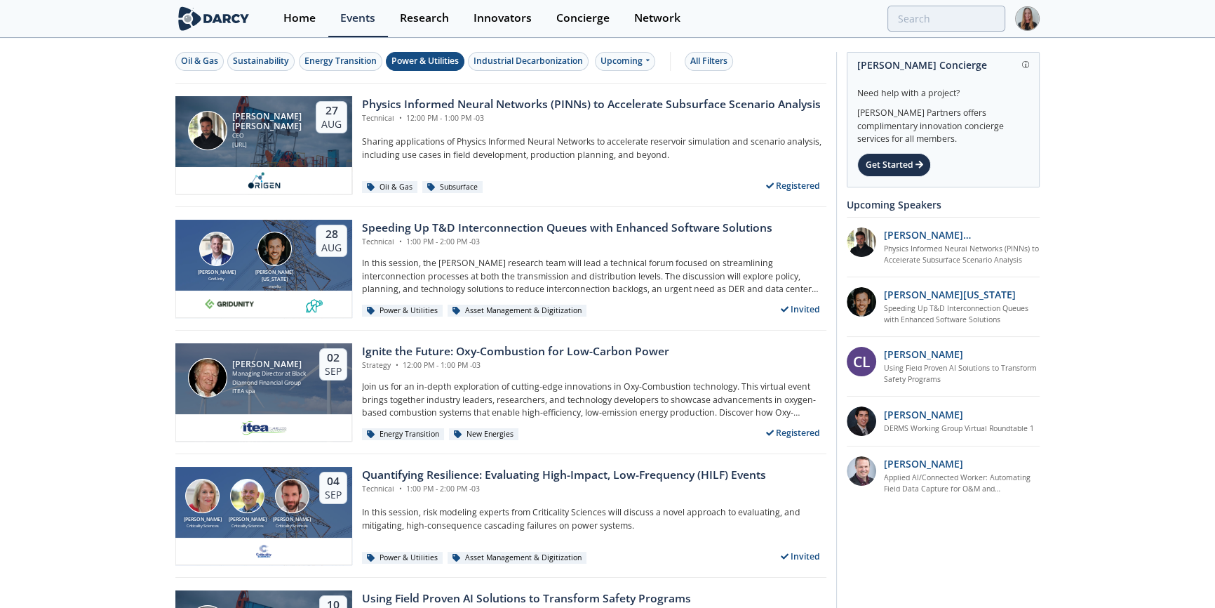
click at [433, 65] on div "Power & Utilities" at bounding box center [425, 61] width 67 height 13
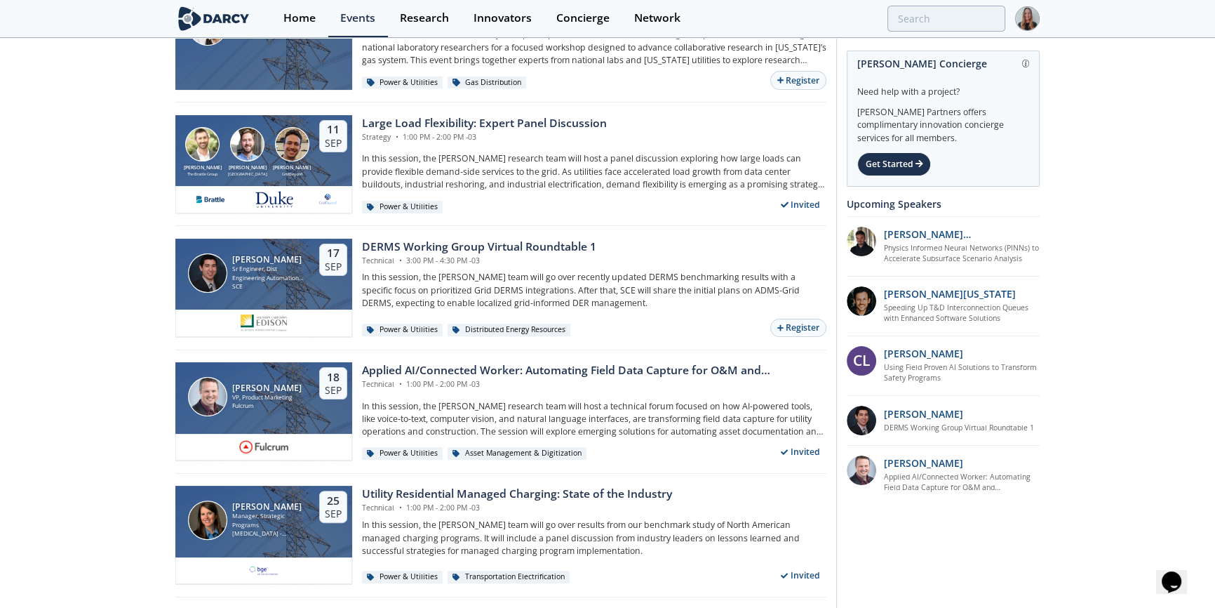
scroll to position [262, 0]
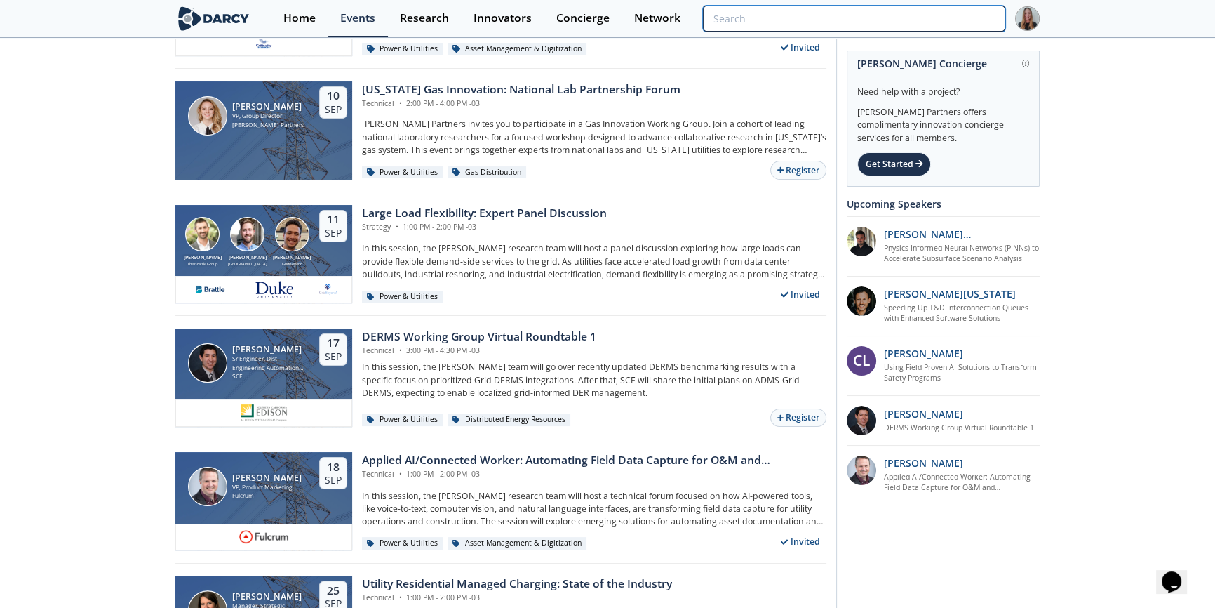
click at [925, 8] on input "search" at bounding box center [854, 19] width 302 height 26
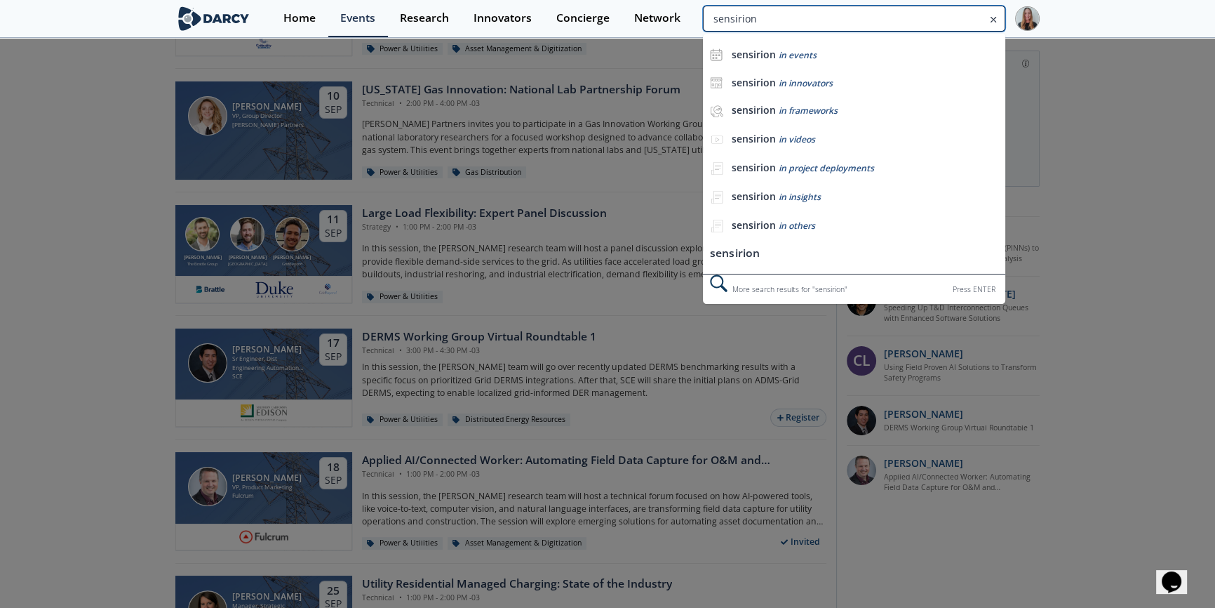
type input "sensirion"
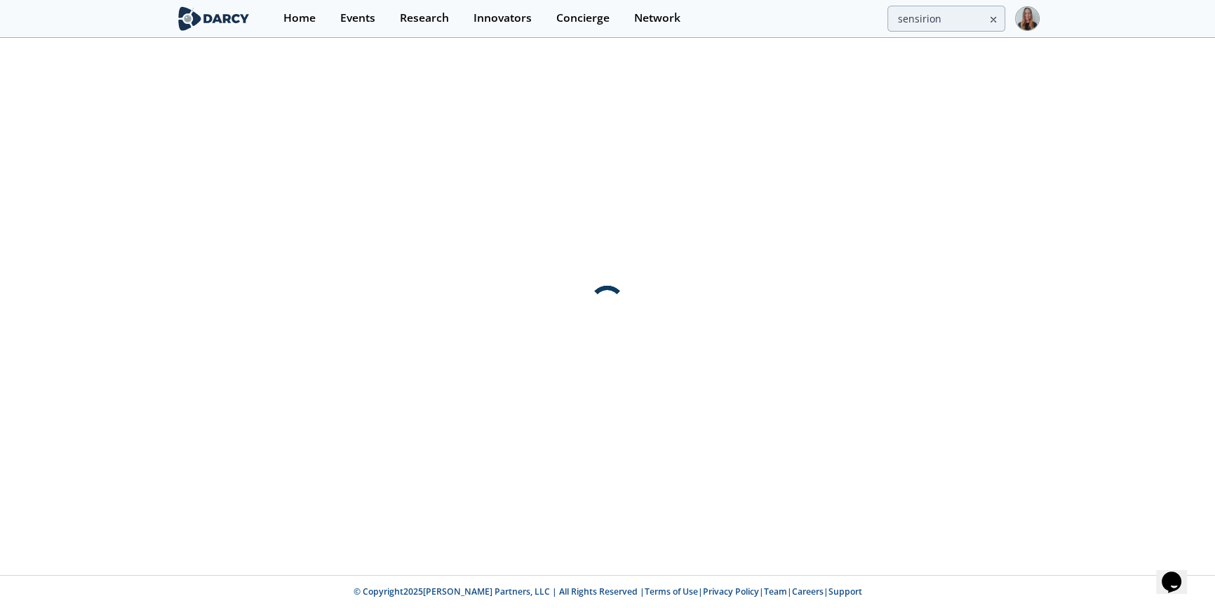
scroll to position [0, 0]
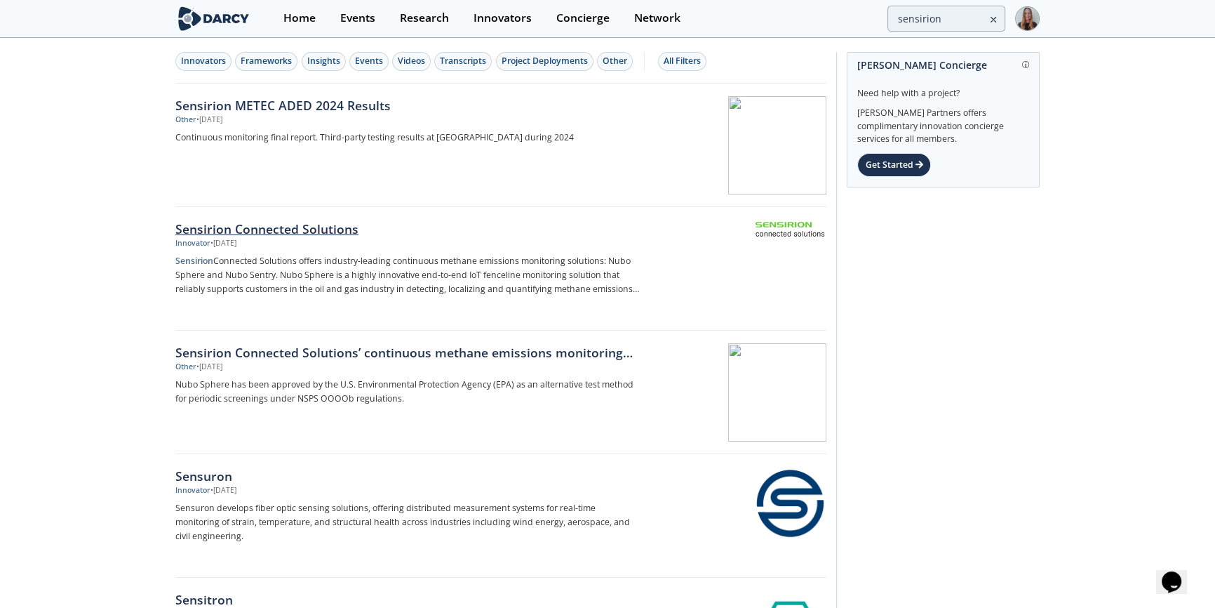
click at [246, 255] on p "Sensirion Connected Solutions offers industry-leading continuous methane emissi…" at bounding box center [407, 275] width 464 height 42
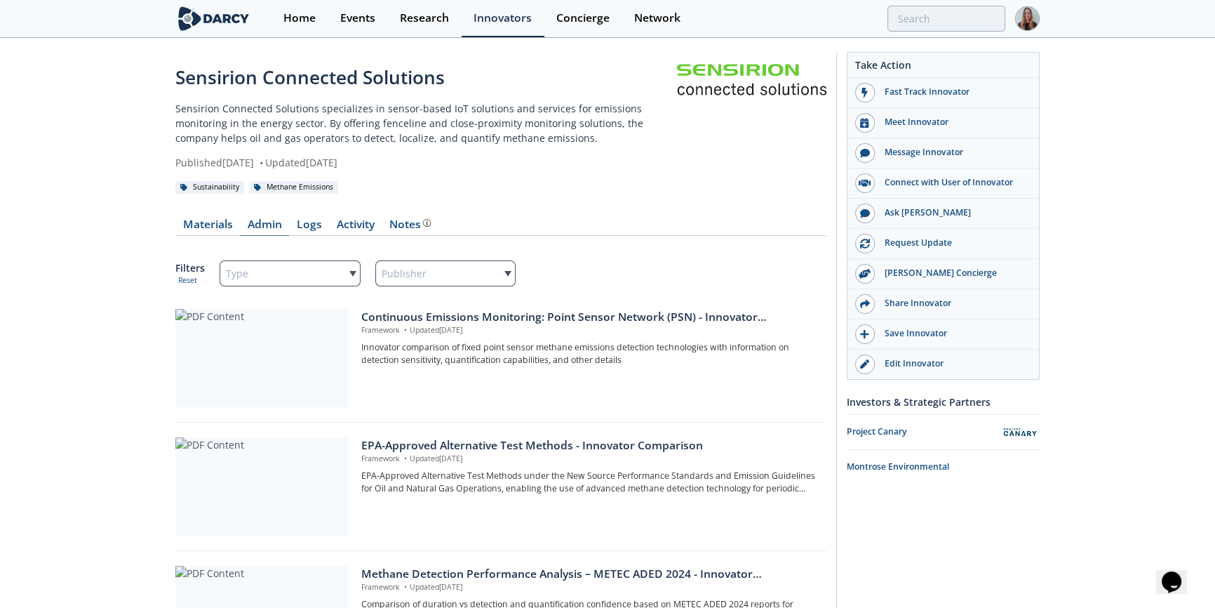
click at [271, 222] on link "Admin" at bounding box center [264, 227] width 49 height 17
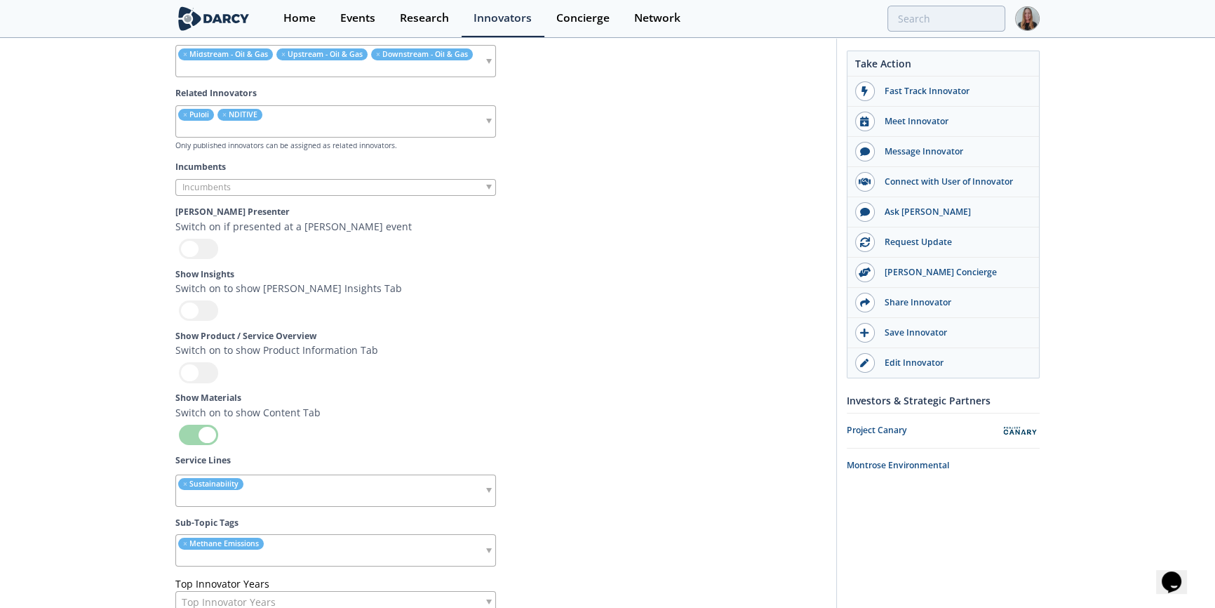
scroll to position [5118, 0]
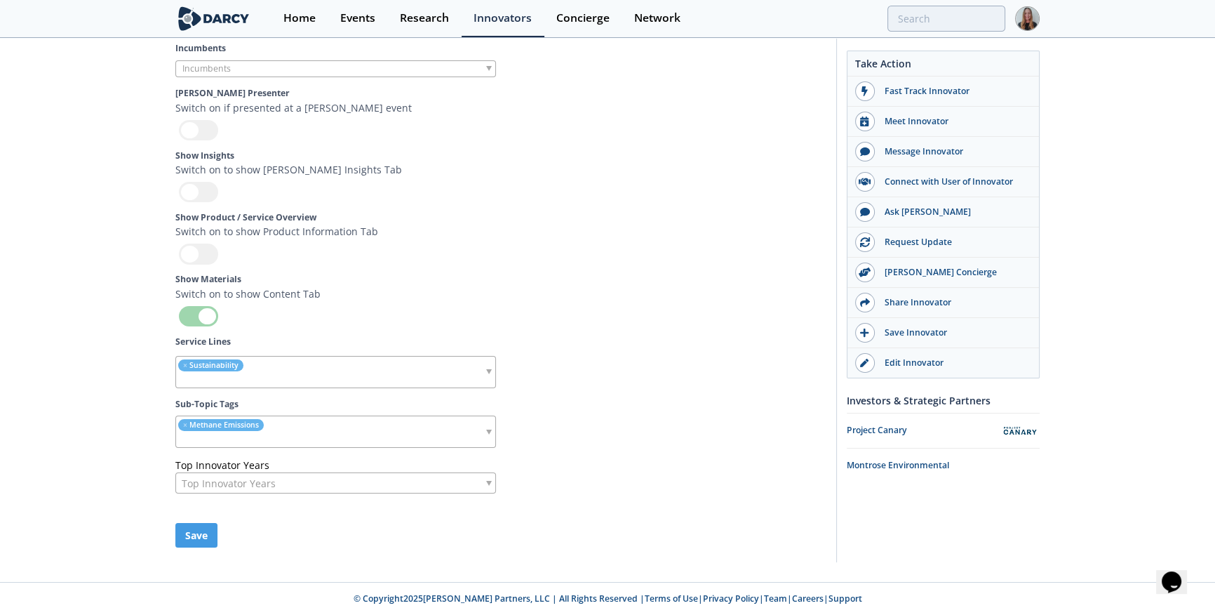
click at [208, 243] on div at bounding box center [198, 253] width 39 height 20
click at [0, 0] on input "checkbox" at bounding box center [0, 0] width 0 height 0
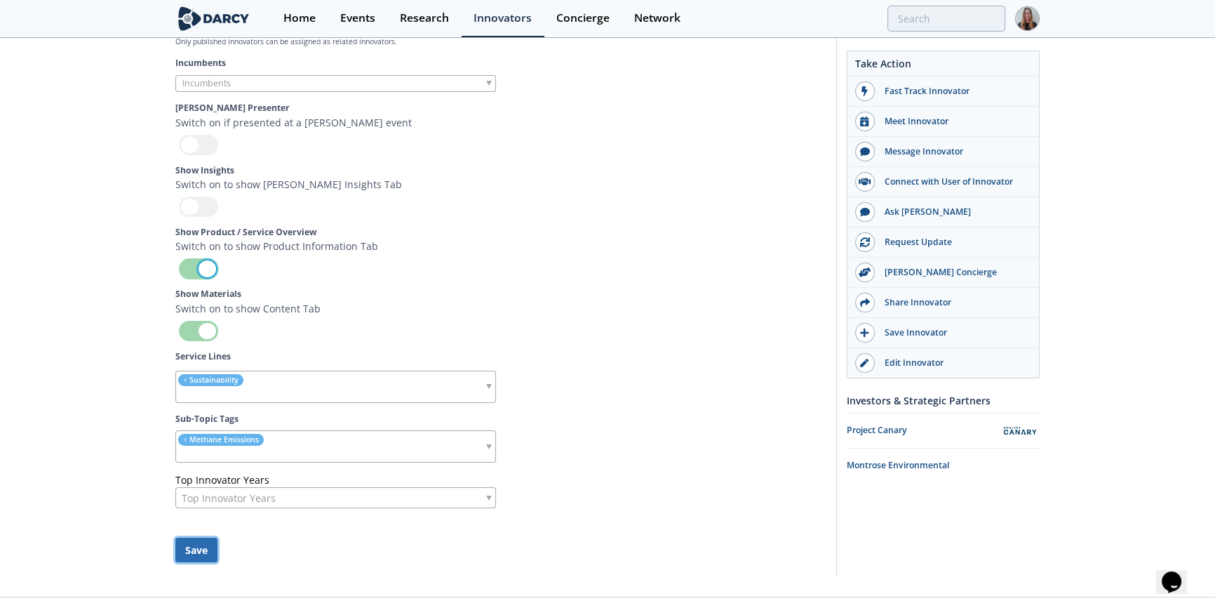
click at [179, 537] on button "Save" at bounding box center [196, 549] width 42 height 25
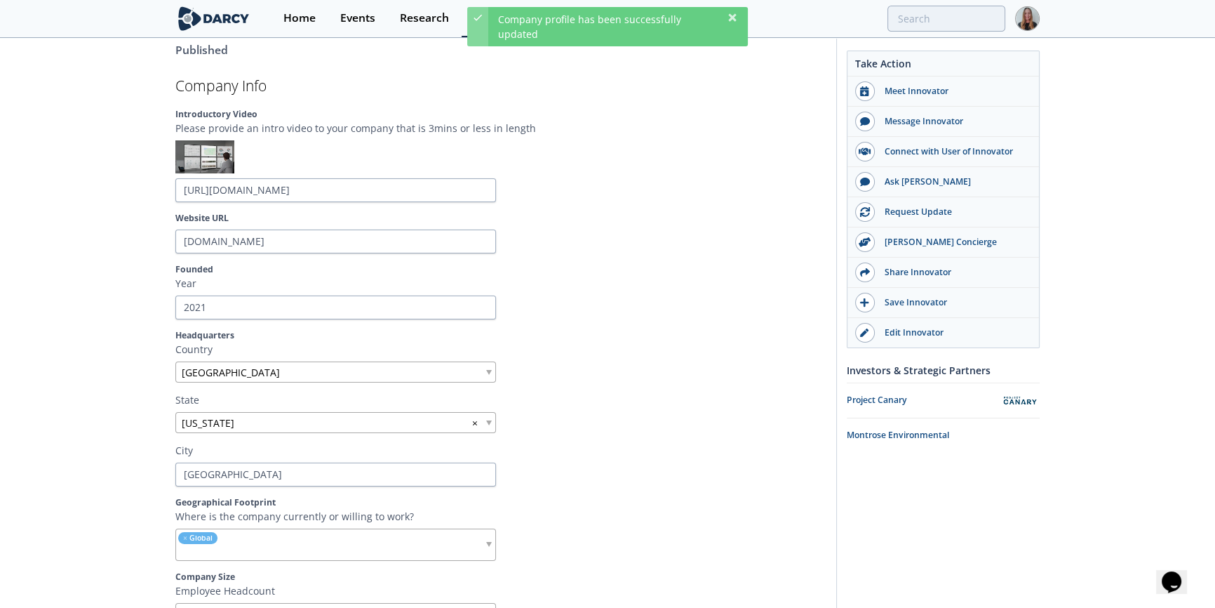
scroll to position [0, 0]
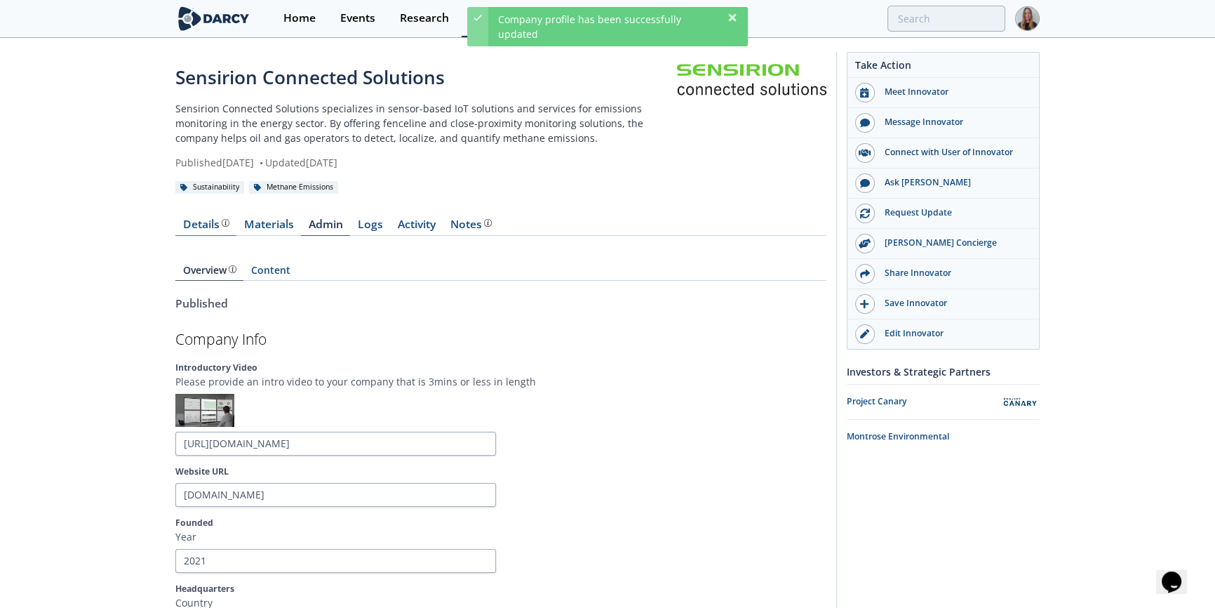
click at [195, 230] on div "Details Product overview, business model, technology and applications as added …" at bounding box center [206, 224] width 46 height 11
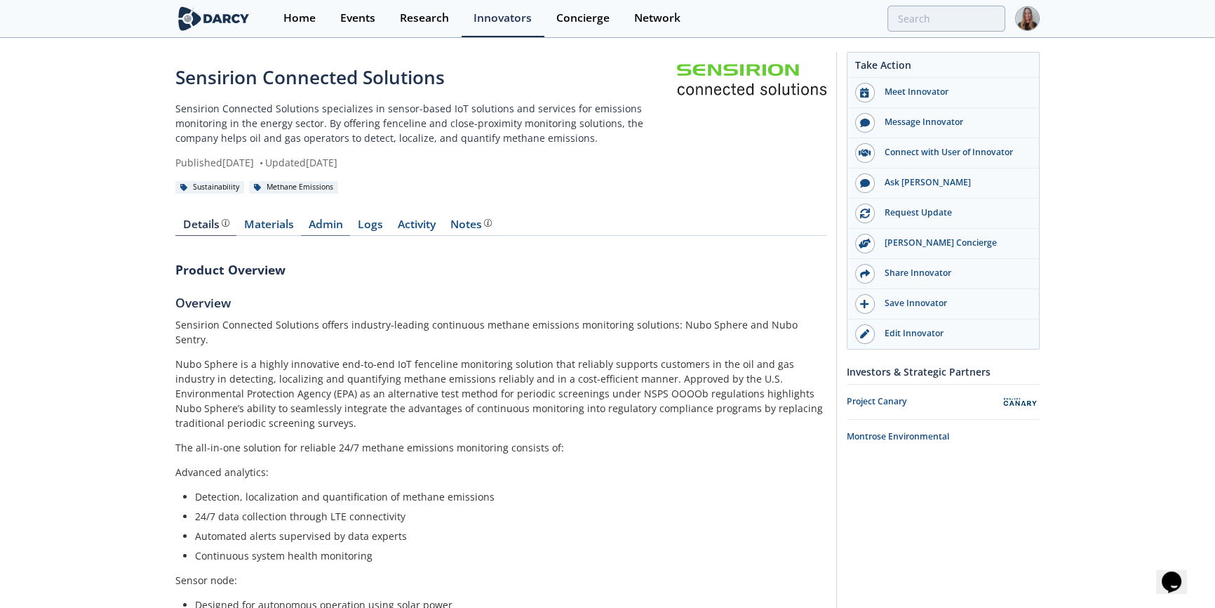
click at [322, 227] on link "Admin" at bounding box center [325, 227] width 49 height 17
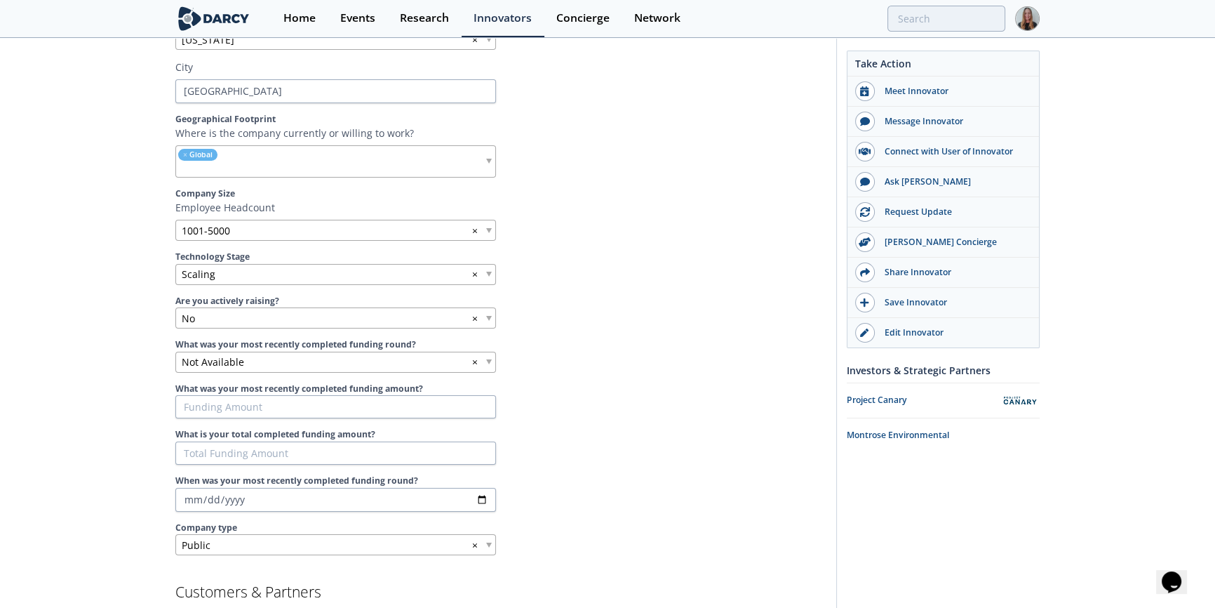
scroll to position [5118, 0]
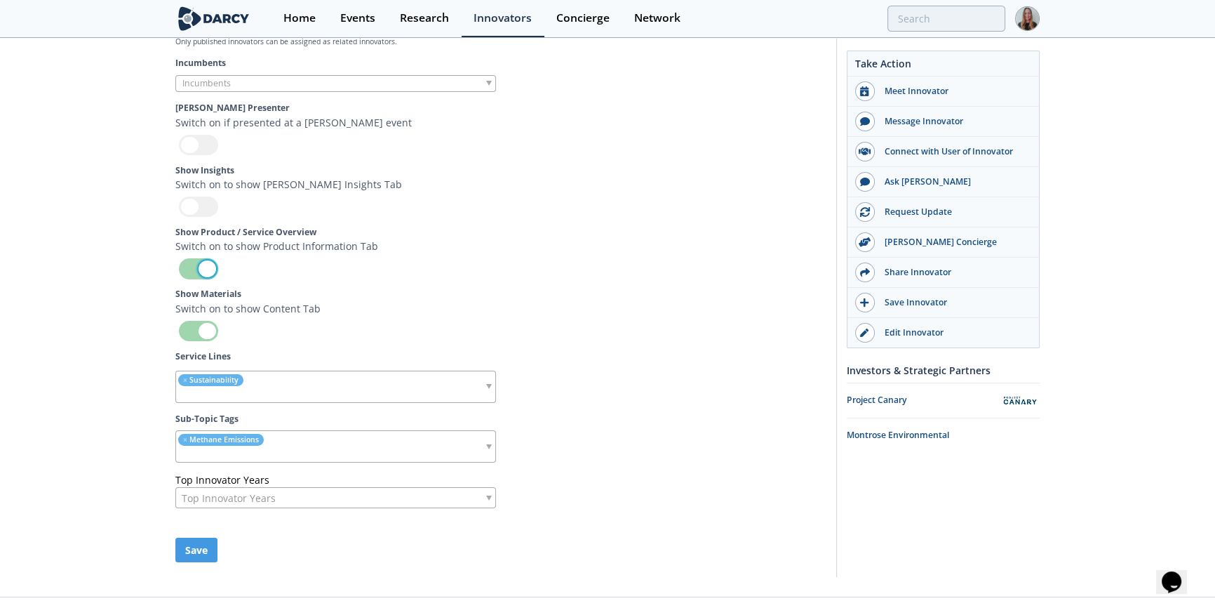
click at [194, 258] on div at bounding box center [198, 268] width 39 height 20
click at [0, 0] on input "checkbox" at bounding box center [0, 0] width 0 height 0
click at [196, 537] on button "Save" at bounding box center [196, 549] width 42 height 25
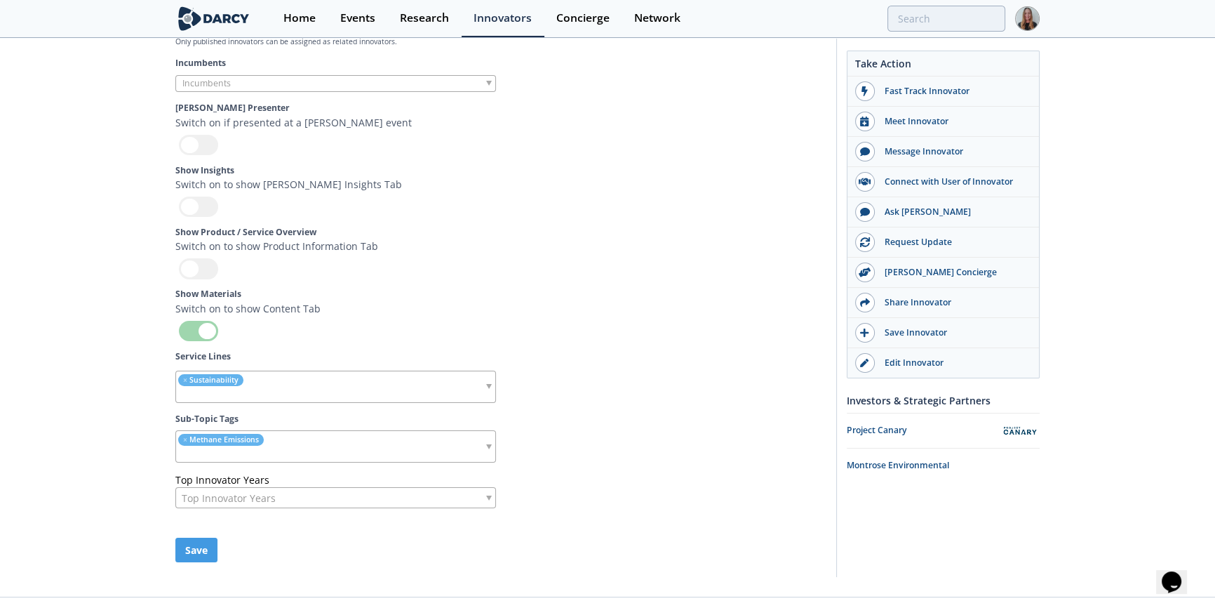
click at [925, 4] on div "Home Events Research Innovators Concierge Network" at bounding box center [656, 18] width 768 height 37
drag, startPoint x: 925, startPoint y: 4, endPoint x: 925, endPoint y: 17, distance: 12.6
click at [925, 6] on div "Home Events Research Innovators Concierge Network" at bounding box center [656, 18] width 768 height 37
click at [925, 17] on input "search" at bounding box center [854, 19] width 302 height 26
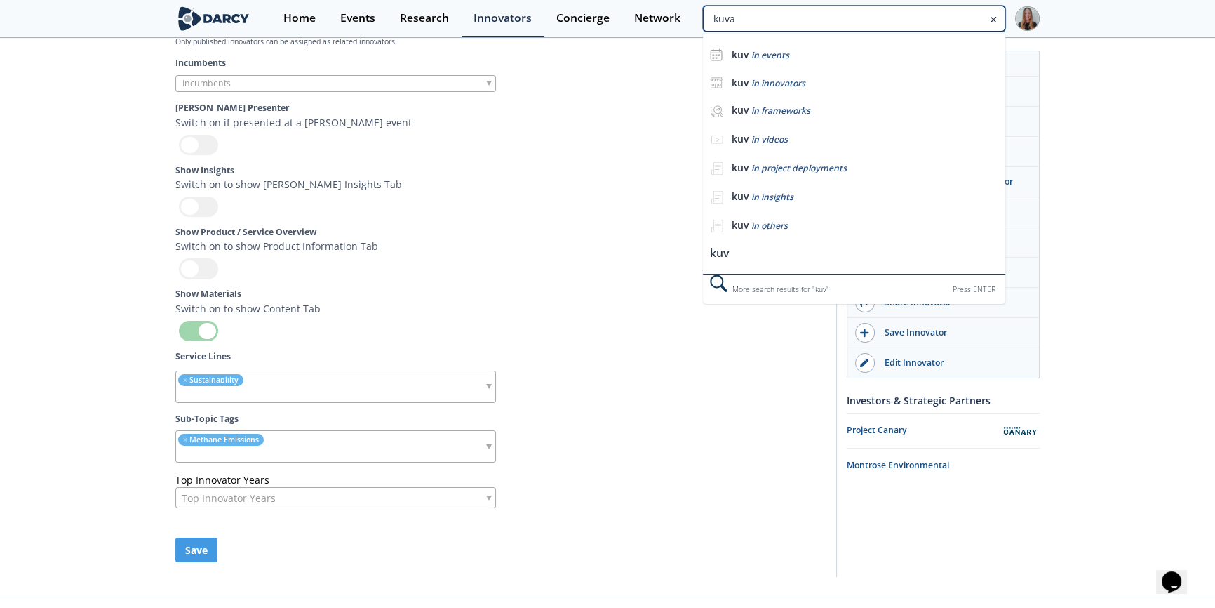
type input "kuva"
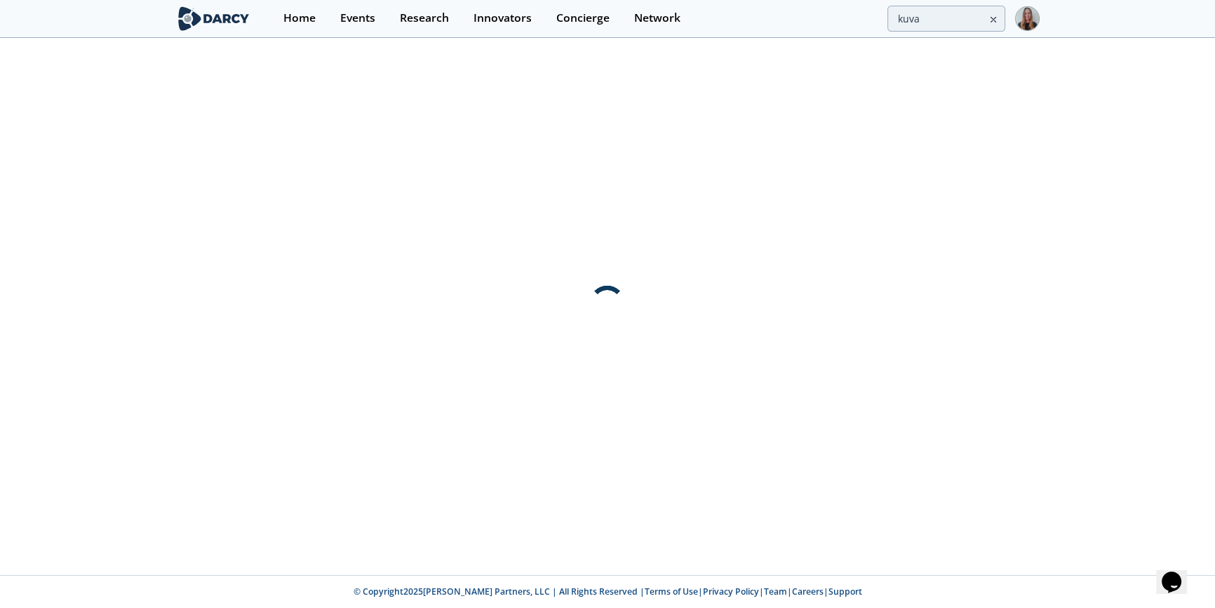
scroll to position [0, 0]
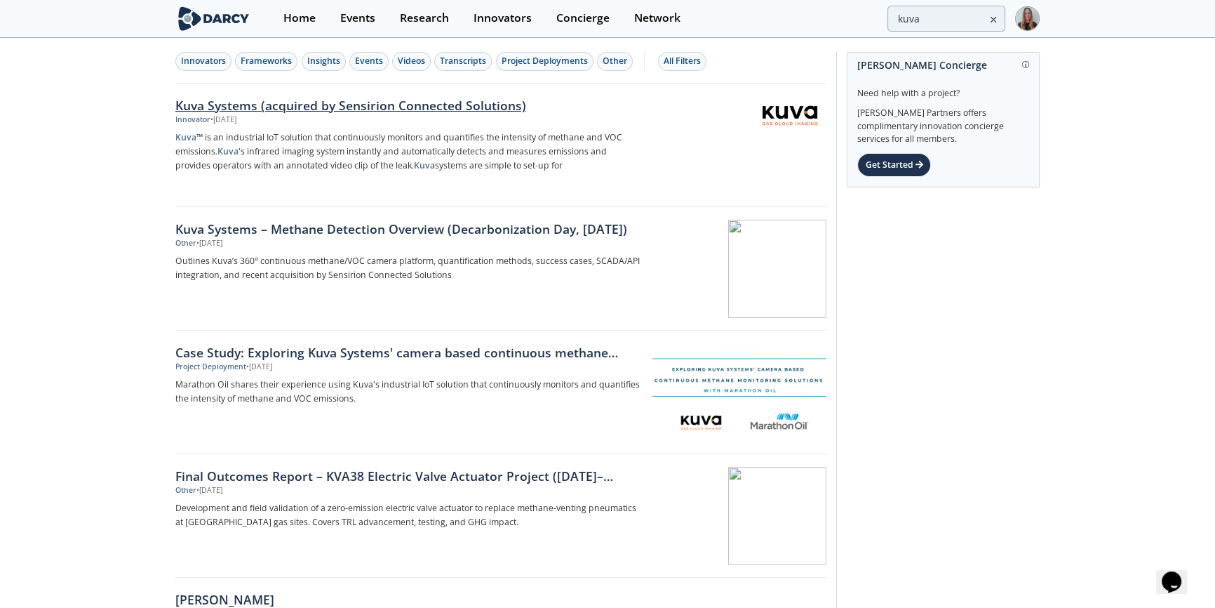
click at [315, 113] on div "Kuva Systems (acquired by Sensirion Connected Solutions)" at bounding box center [407, 105] width 464 height 18
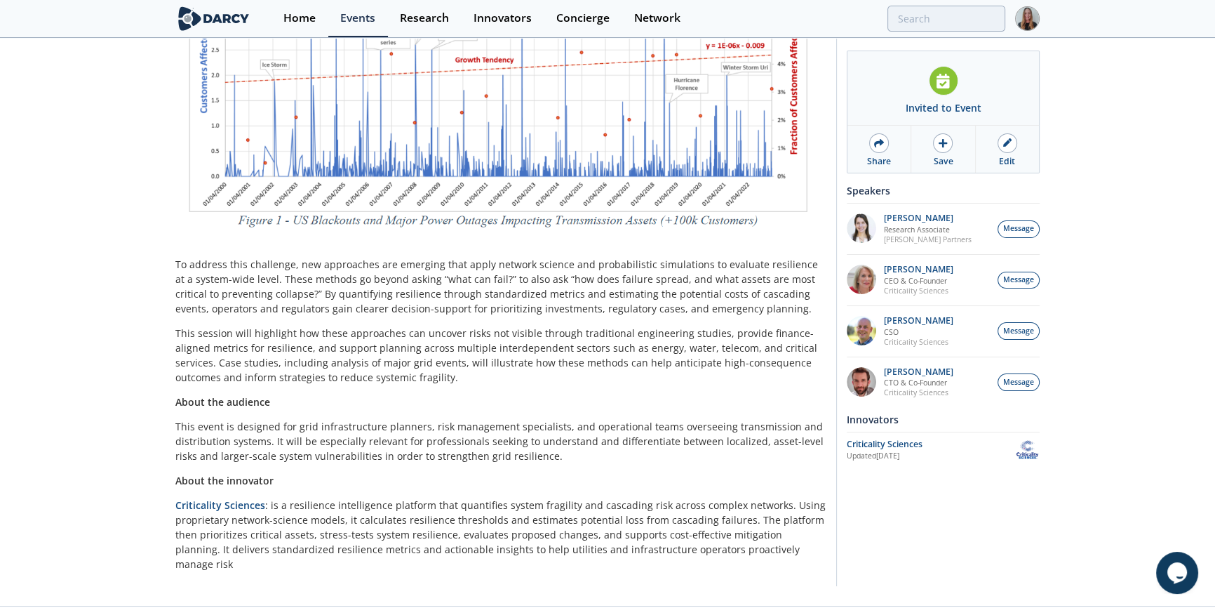
scroll to position [454, 0]
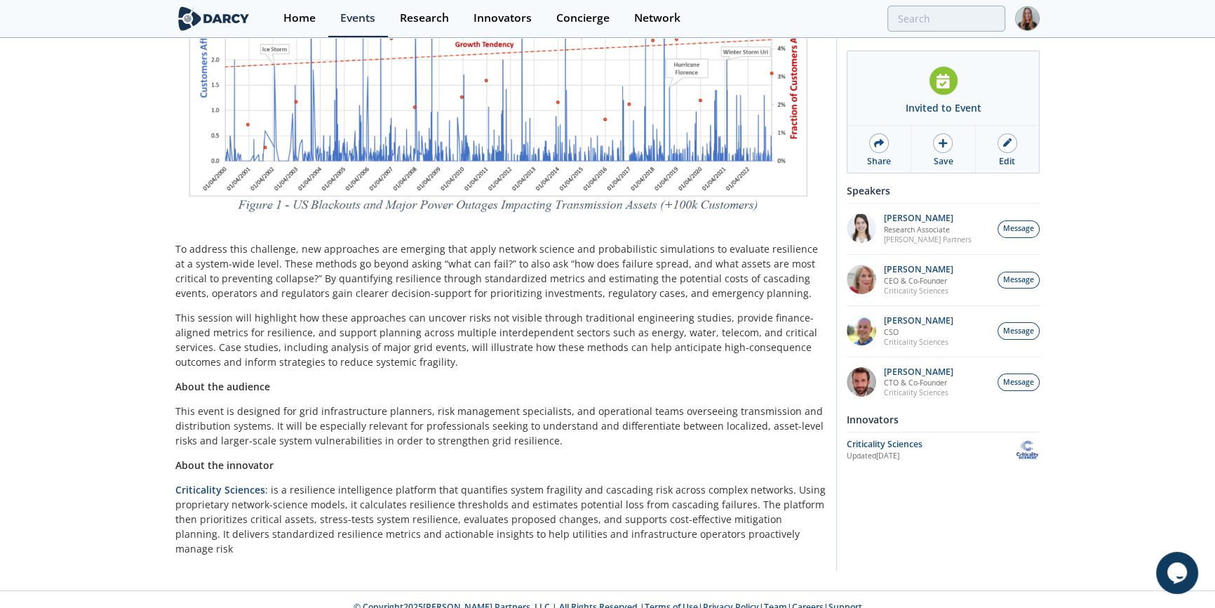
click at [924, 34] on div "Home Events Research Innovators Concierge Network" at bounding box center [656, 18] width 768 height 37
click at [928, 29] on input "search" at bounding box center [854, 19] width 302 height 26
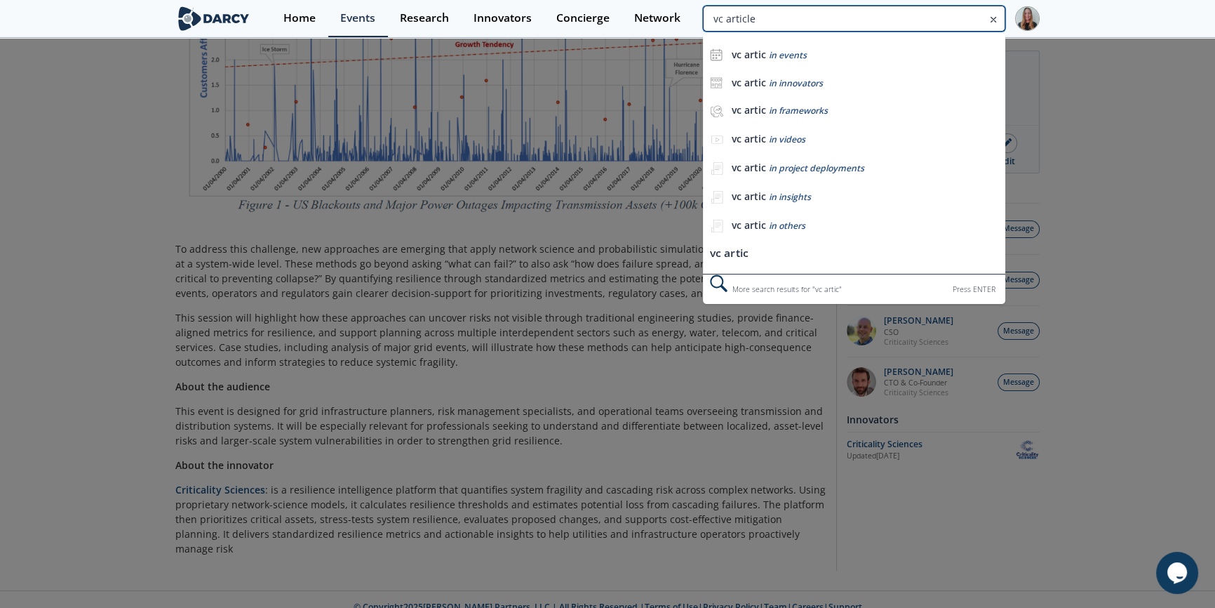
type input "vc article"
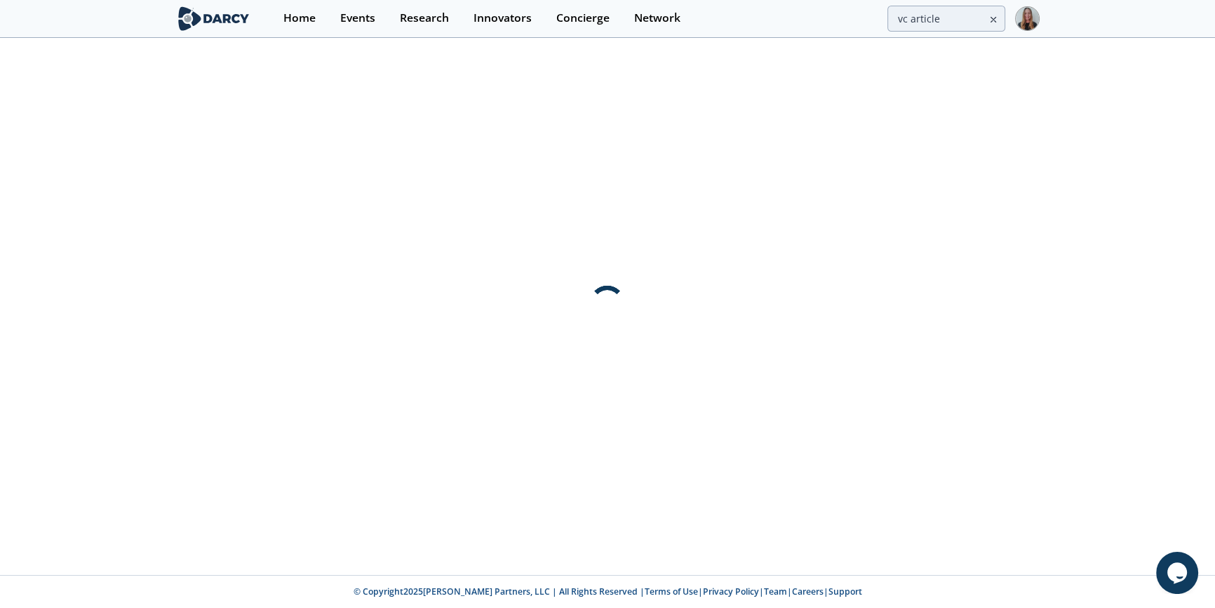
scroll to position [0, 0]
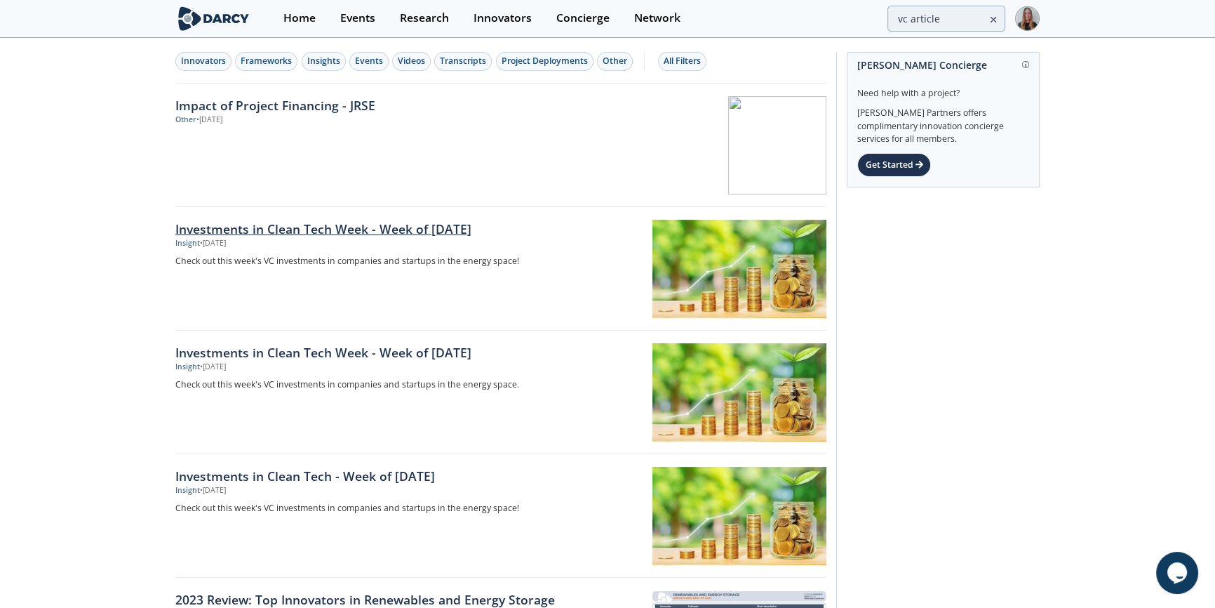
click at [465, 213] on link "Investments in Clean Tech Week - Week of 2025/04/07 Insight • Apr 9, 2025 Check…" at bounding box center [500, 268] width 651 height 123
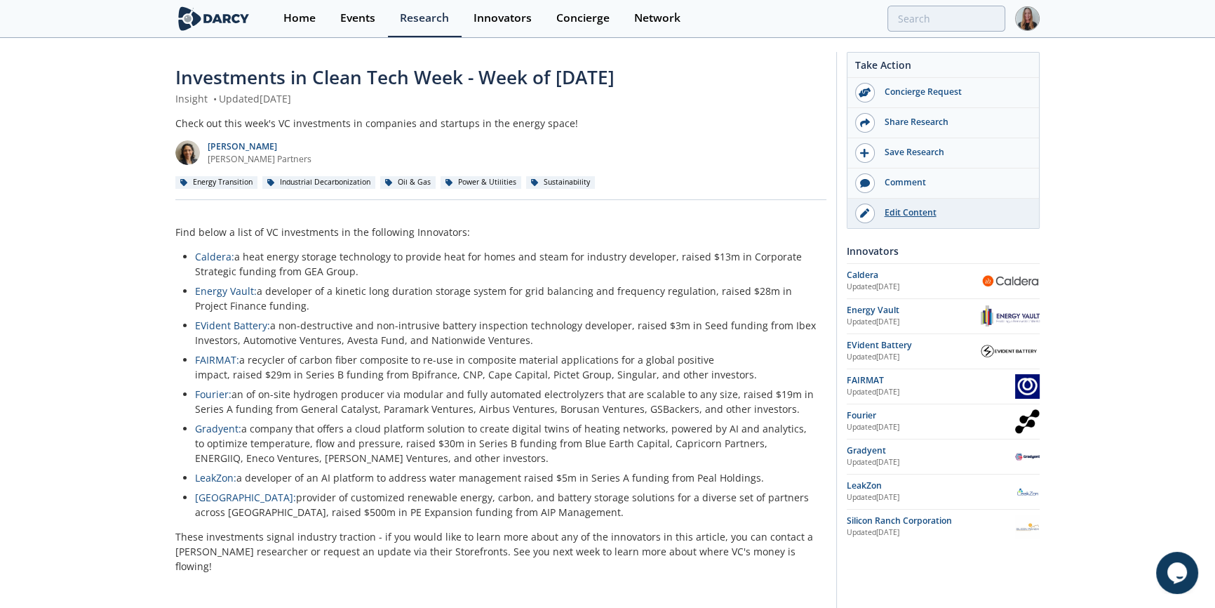
click at [888, 220] on link "Edit Content" at bounding box center [944, 213] width 192 height 29
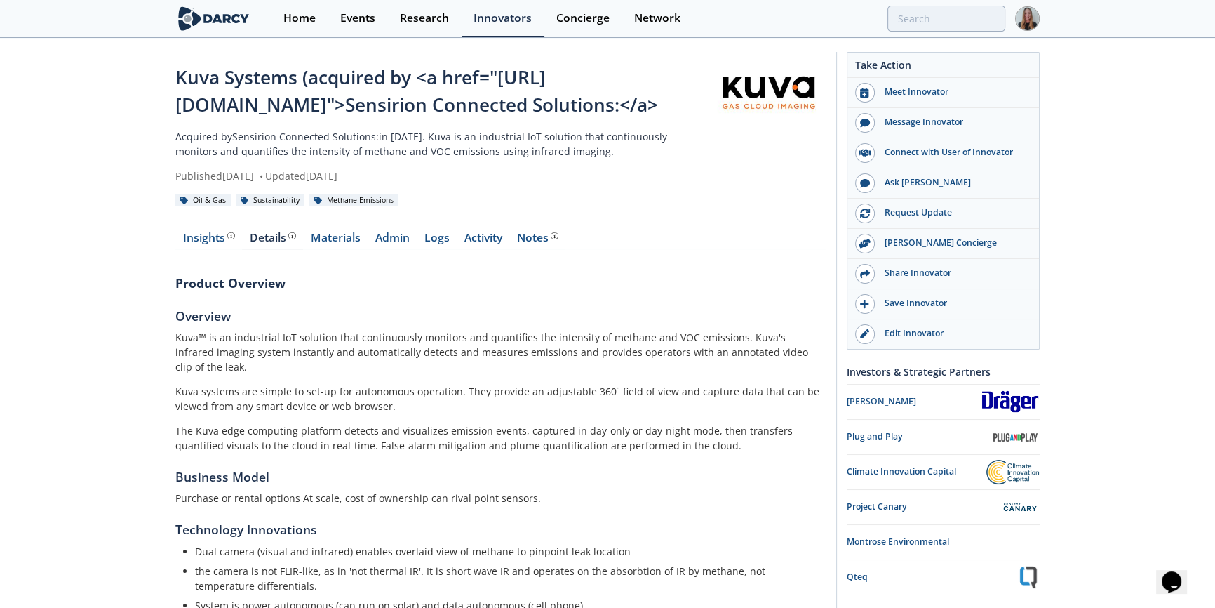
click at [580, 159] on p "Acquired by Sensirion Connected Solutions: in [DATE]. Kuva is an industrial IoT…" at bounding box center [443, 143] width 536 height 29
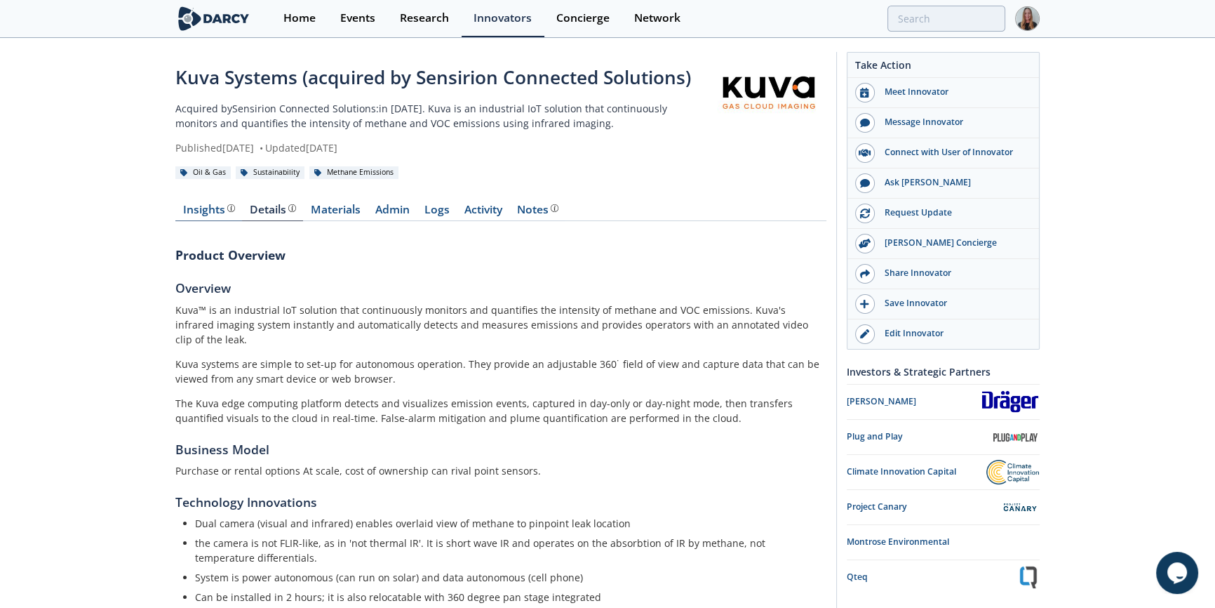
click at [210, 210] on div "Insights" at bounding box center [209, 209] width 52 height 11
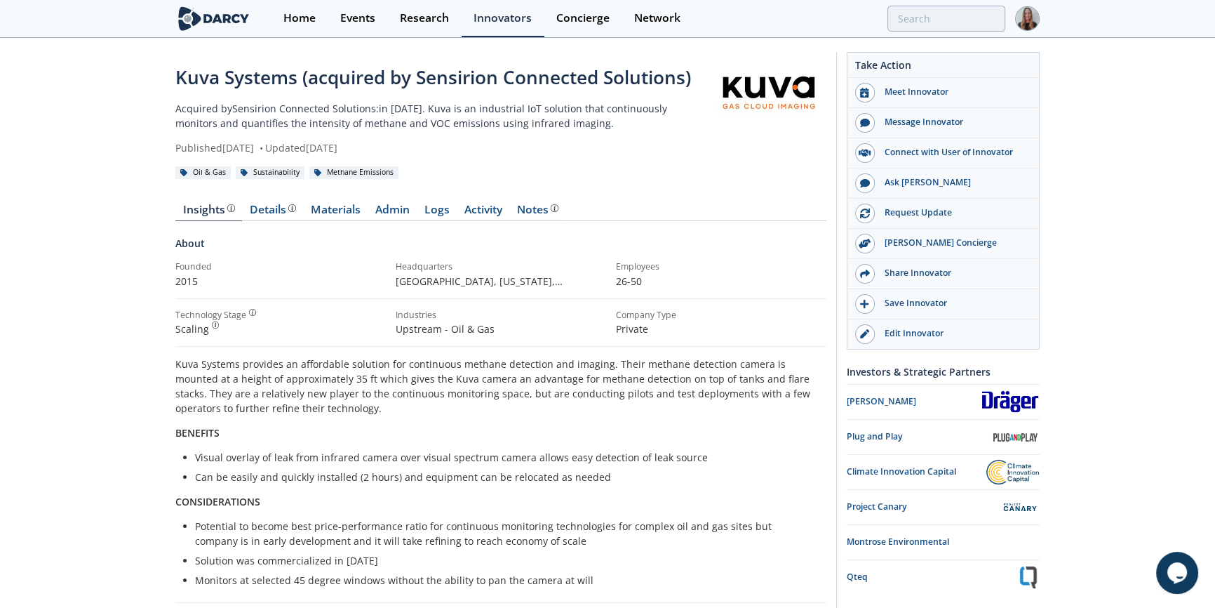
click at [351, 109] on link "Sensirion Connected Solutions:" at bounding box center [305, 108] width 147 height 13
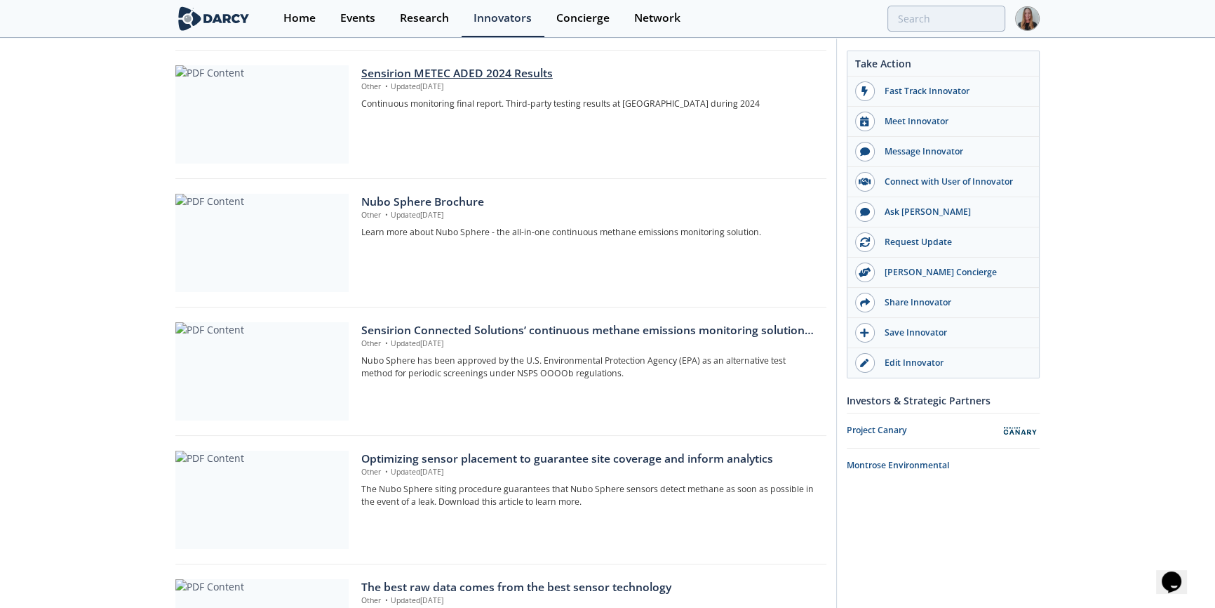
scroll to position [638, 0]
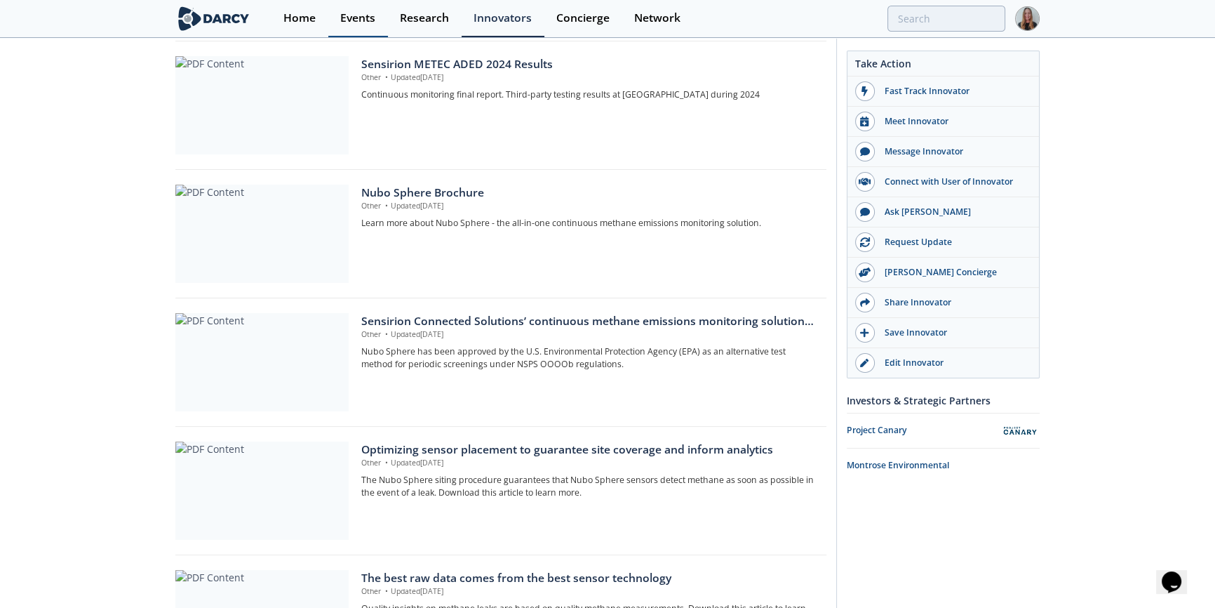
click at [367, 13] on div "Events" at bounding box center [357, 18] width 35 height 11
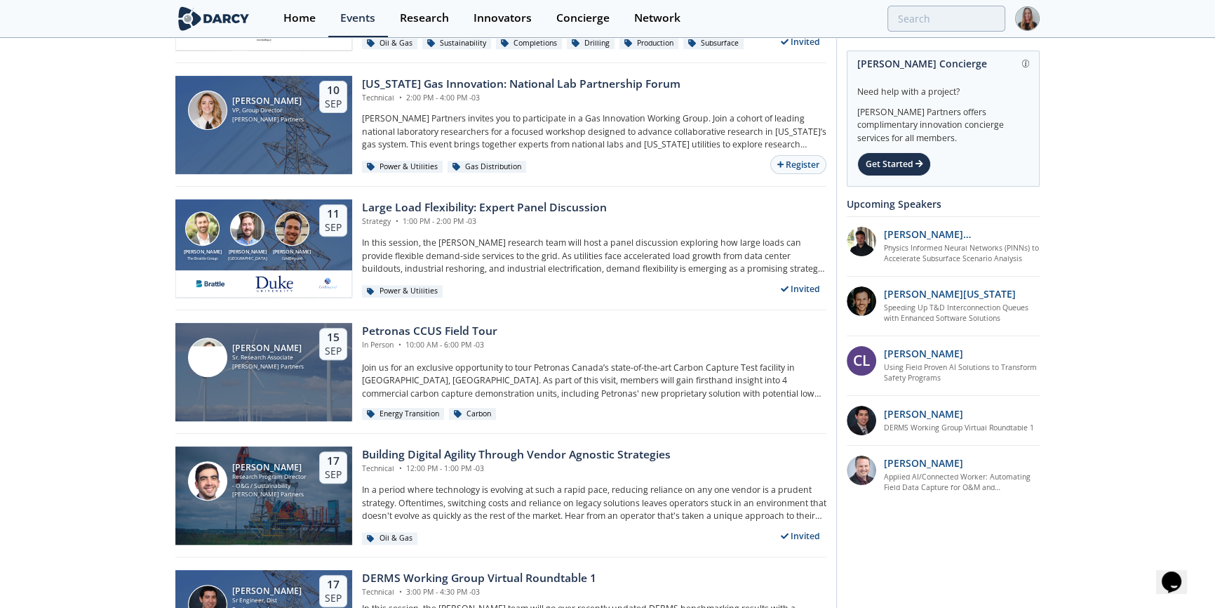
scroll to position [956, 0]
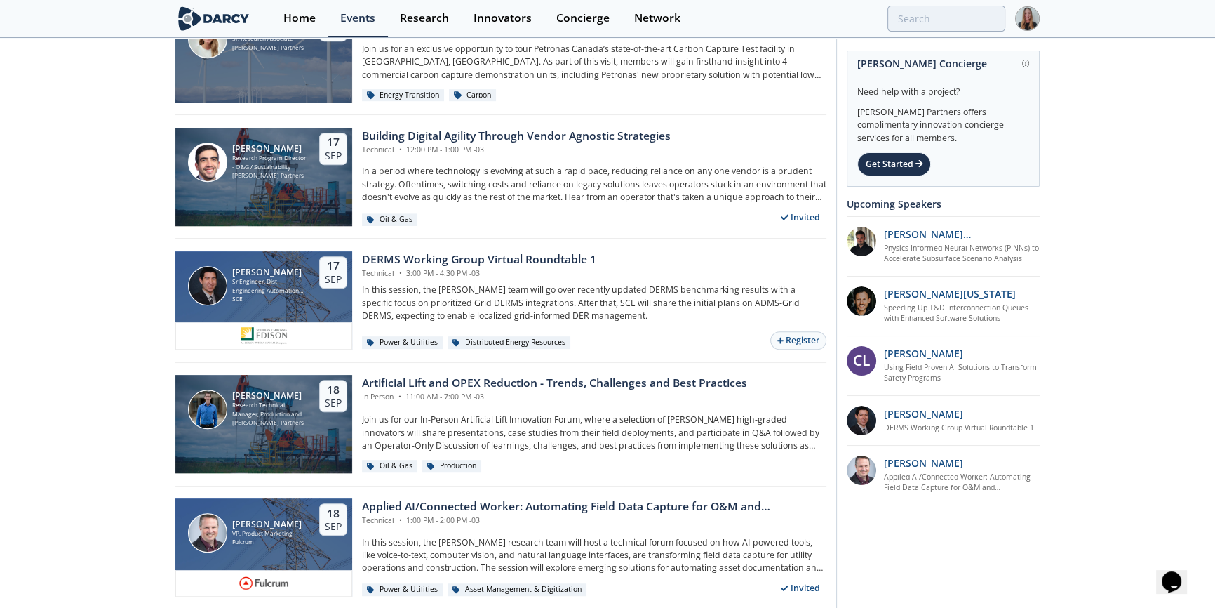
click at [491, 369] on div "Nick Robbins Research Technical Manager, Production and Sustainability Darcy Pa…" at bounding box center [500, 424] width 651 height 123
click at [498, 382] on div "Artificial Lift and OPEX Reduction - Trends, Challenges and Best Practices" at bounding box center [554, 383] width 385 height 17
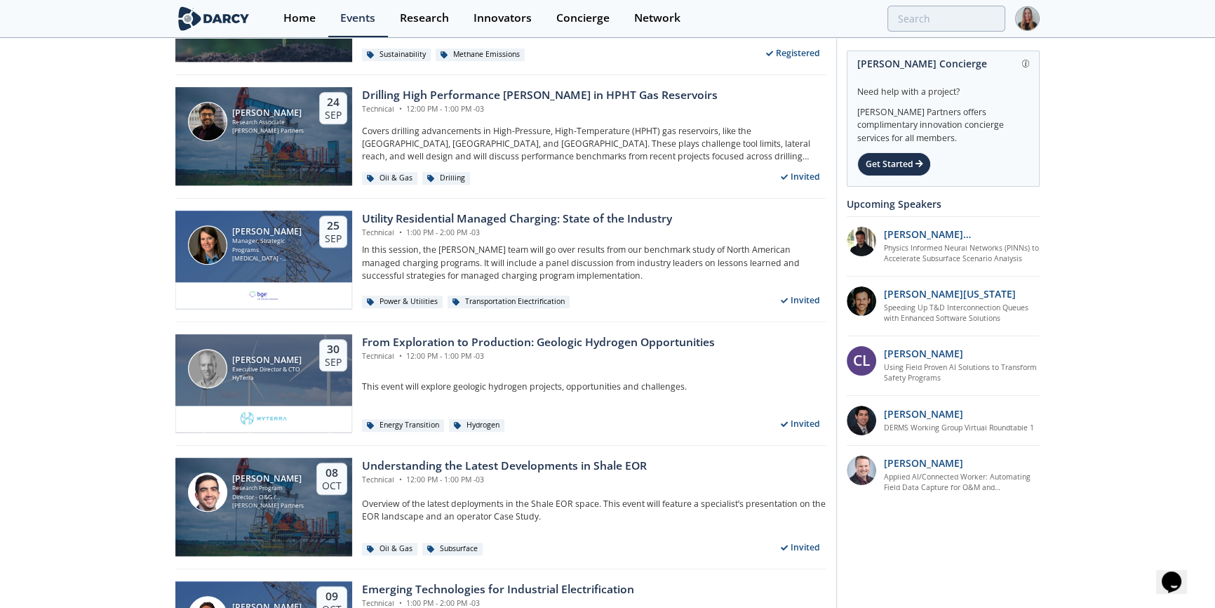
scroll to position [1445, 0]
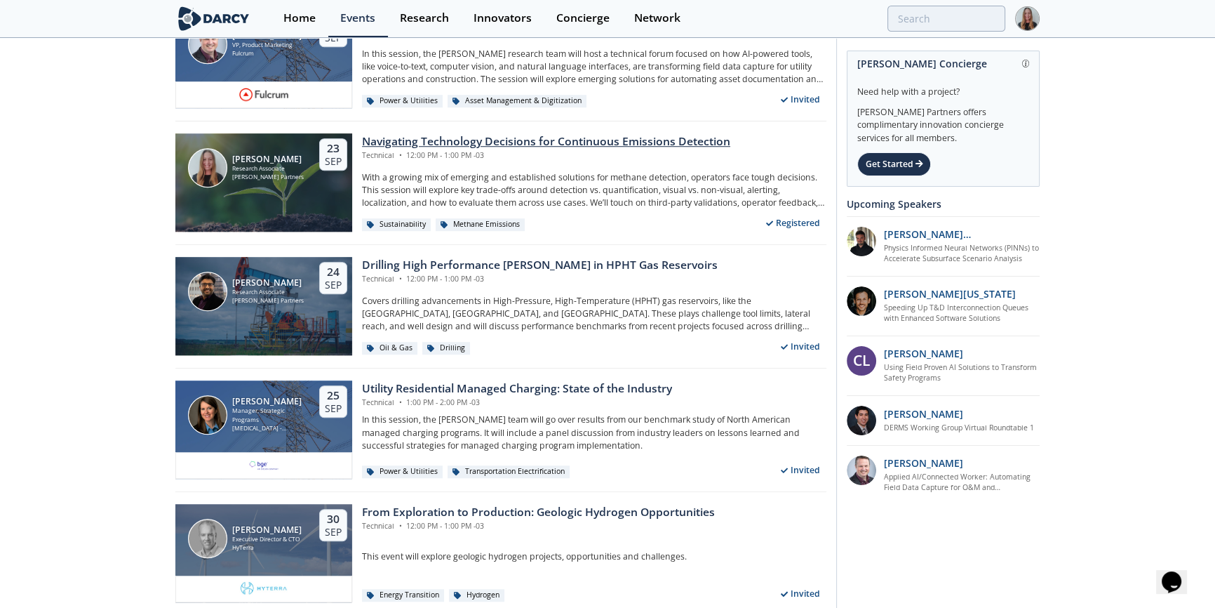
click at [453, 150] on div "Technical • 12:00 PM - 1:00 PM -03" at bounding box center [546, 155] width 368 height 11
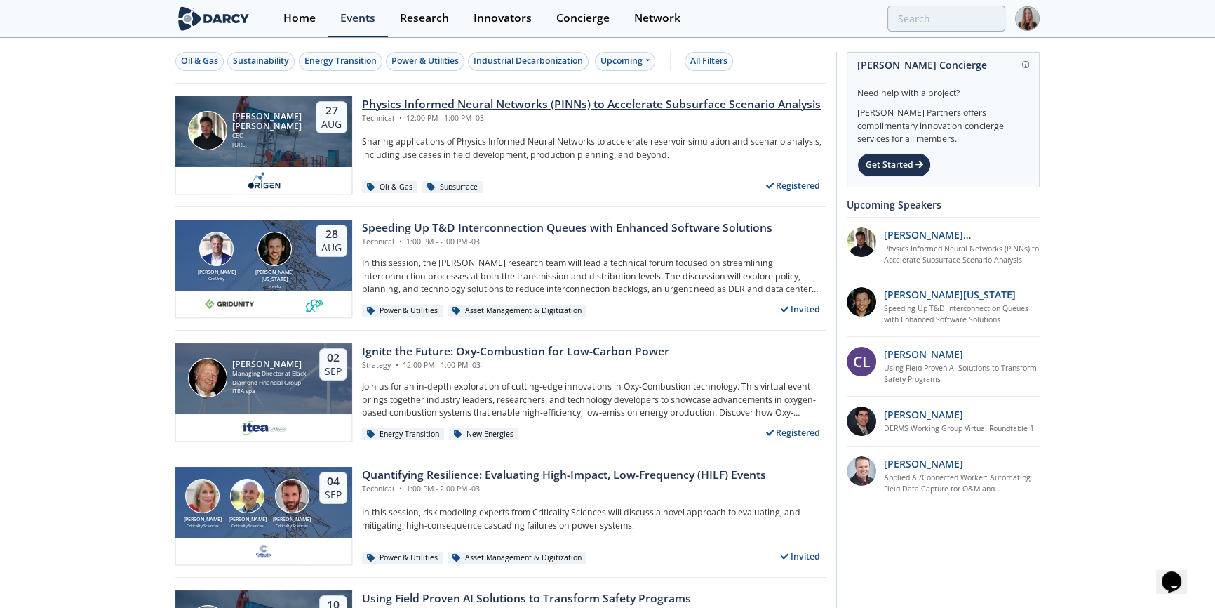
click at [534, 133] on div "Physics Informed Neural Networks (PINNs) to Accelerate Subsurface Scenario Anal…" at bounding box center [589, 145] width 474 height 98
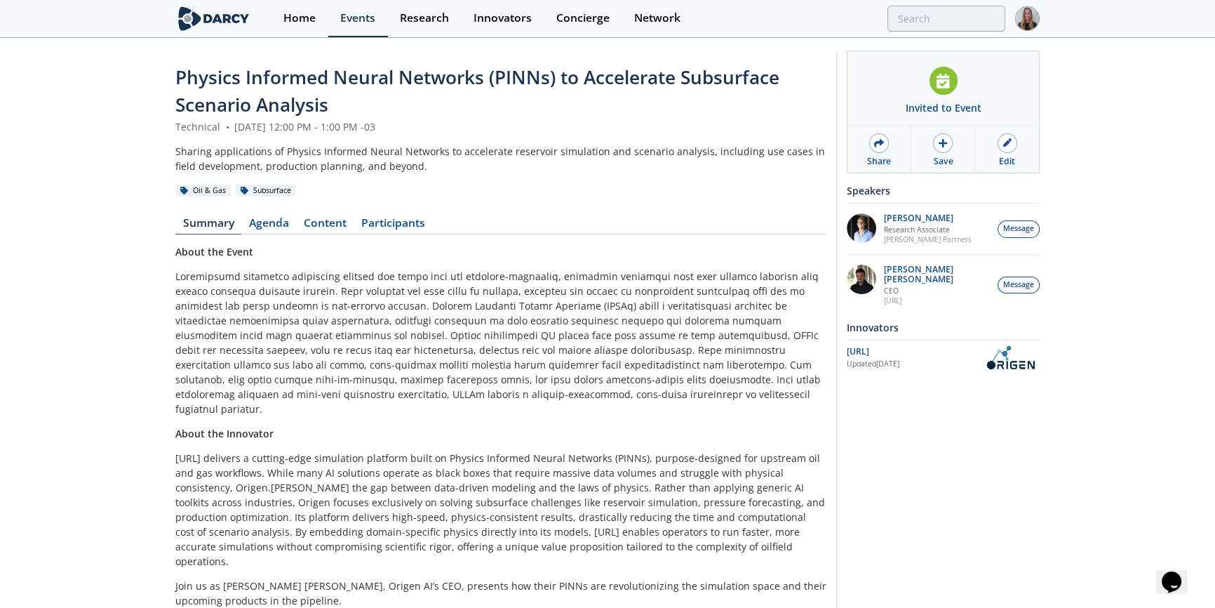
scroll to position [76, 0]
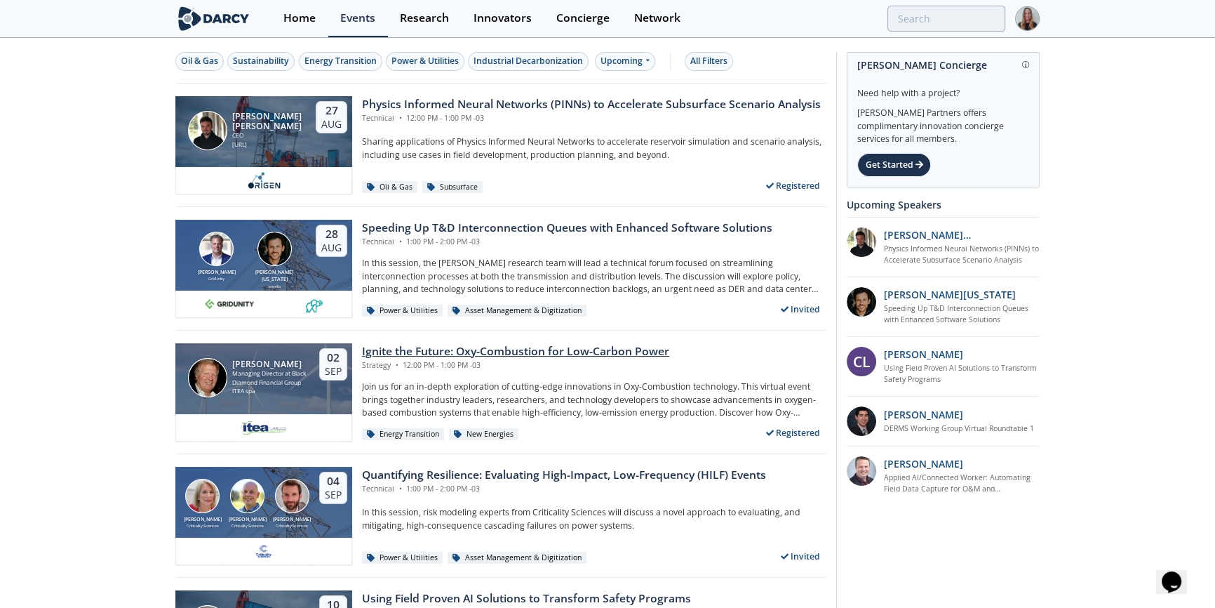
click at [404, 354] on div "Ignite the Future: Oxy-Combustion for Low-Carbon Power" at bounding box center [515, 351] width 307 height 17
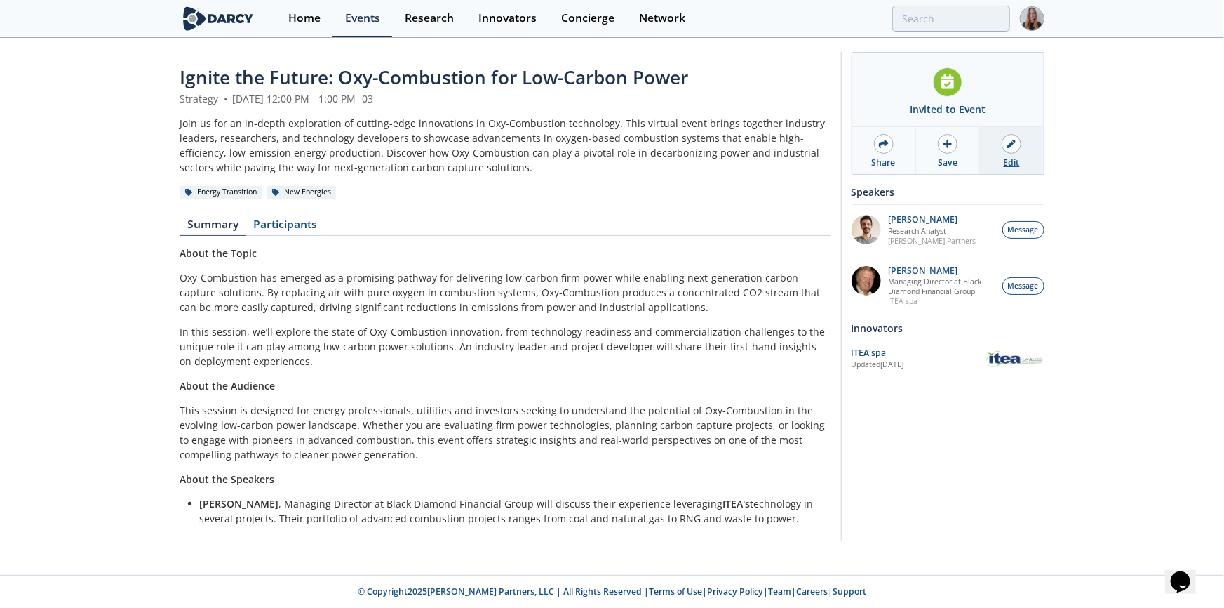
click at [1003, 156] on link "Edit" at bounding box center [1011, 150] width 63 height 47
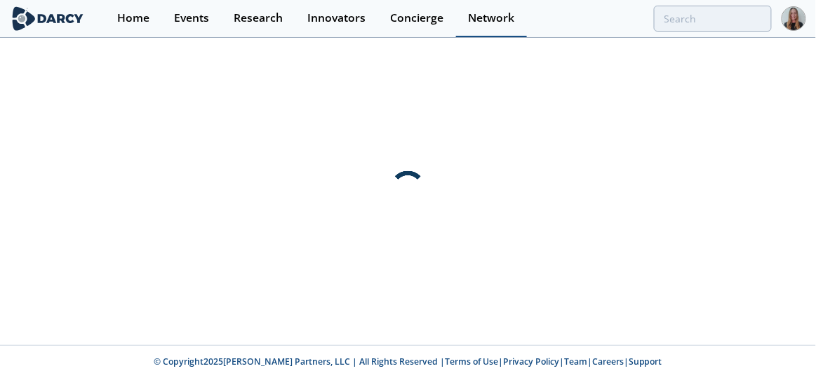
click at [495, 28] on link "Network" at bounding box center [491, 18] width 71 height 37
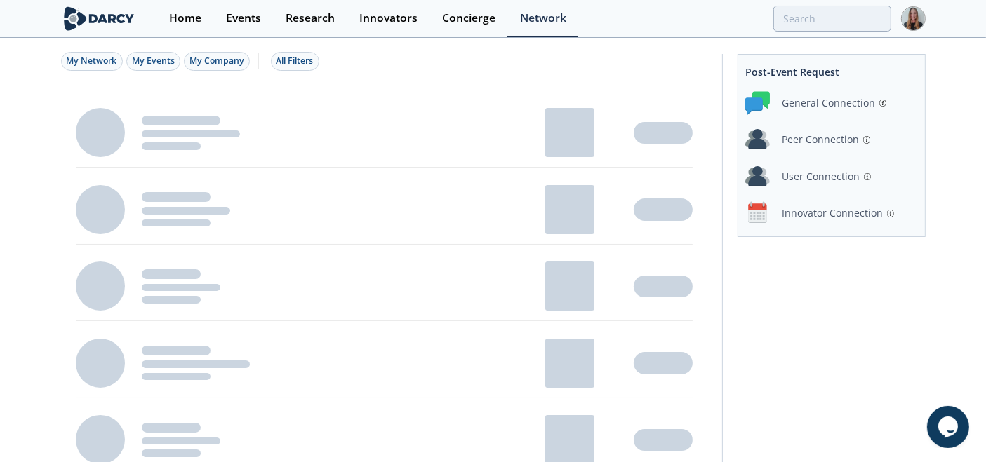
drag, startPoint x: 808, startPoint y: 1, endPoint x: 601, endPoint y: 53, distance: 214.1
click at [601, 53] on div "My Network My Events My Company All Filters" at bounding box center [384, 61] width 646 height 44
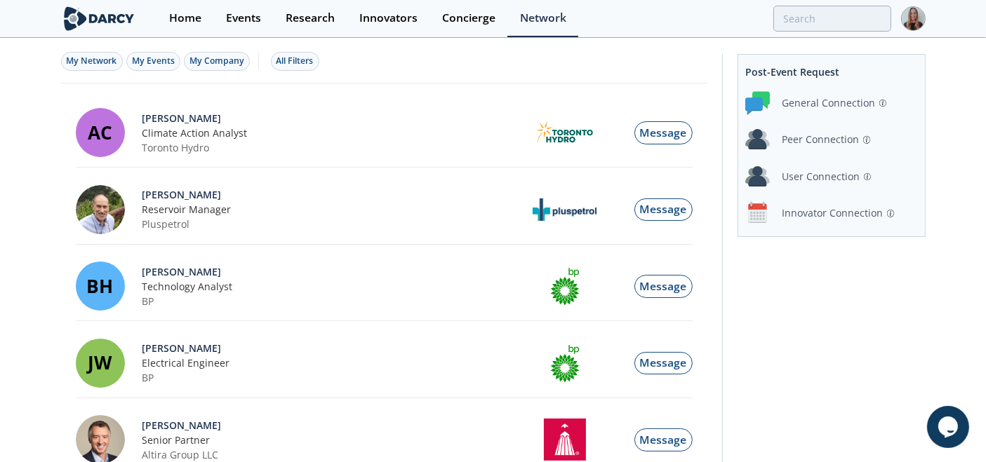
click at [815, 223] on div "Innovator Connection" at bounding box center [831, 213] width 172 height 25
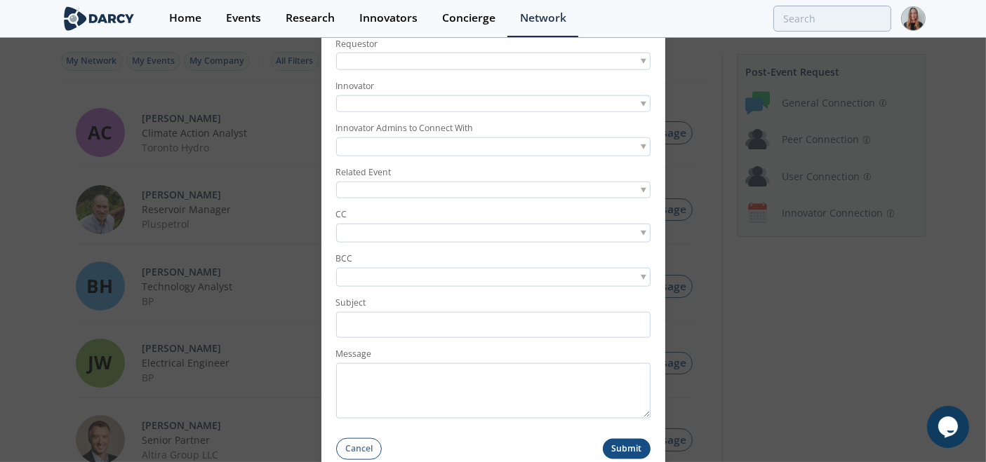
click at [535, 64] on div at bounding box center [493, 62] width 314 height 18
type input "[PERSON_NAME]"
click at [387, 111] on div at bounding box center [493, 105] width 314 height 18
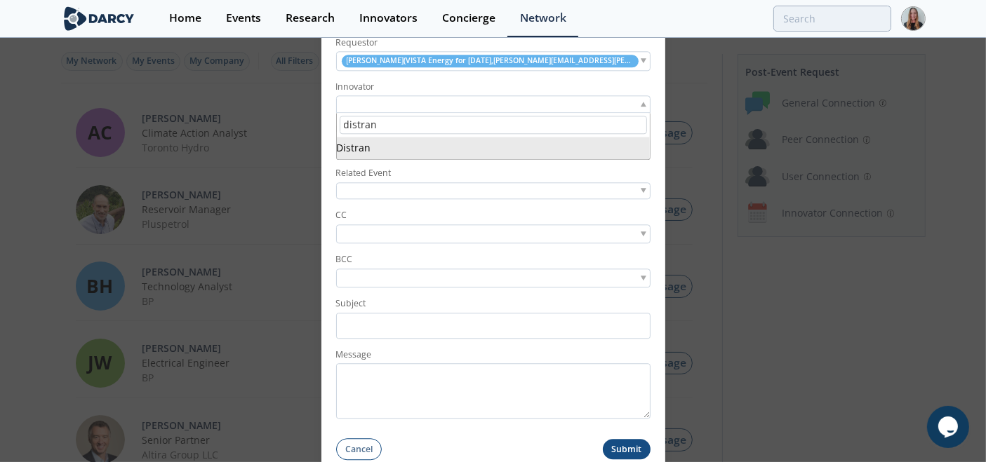
type input "distran"
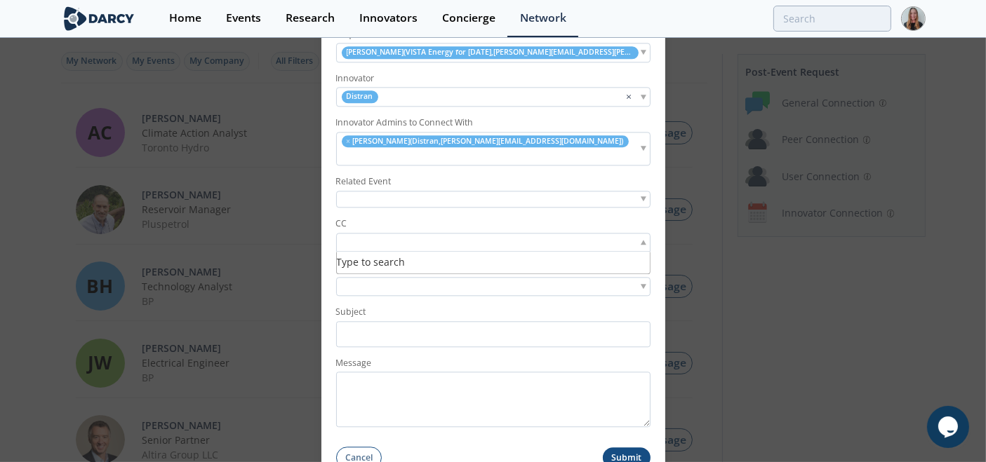
click at [375, 238] on input "search" at bounding box center [388, 242] width 97 height 15
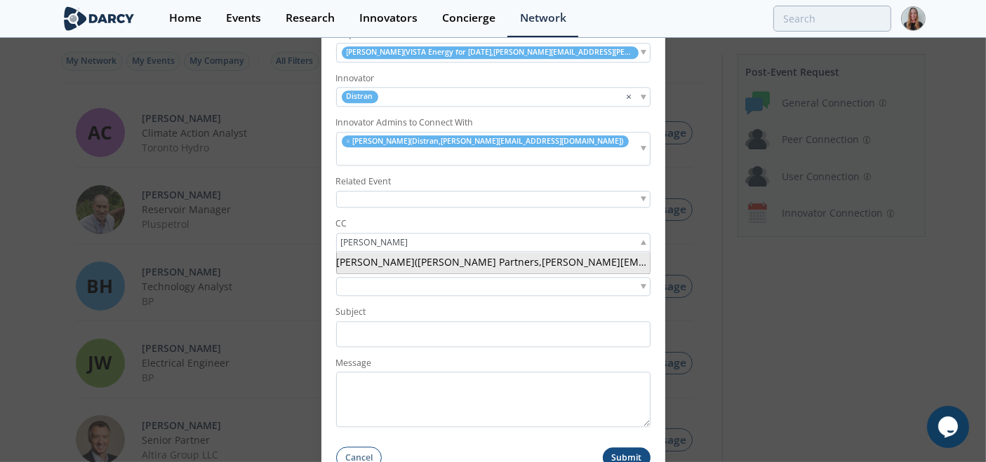
type input "[PERSON_NAME]"
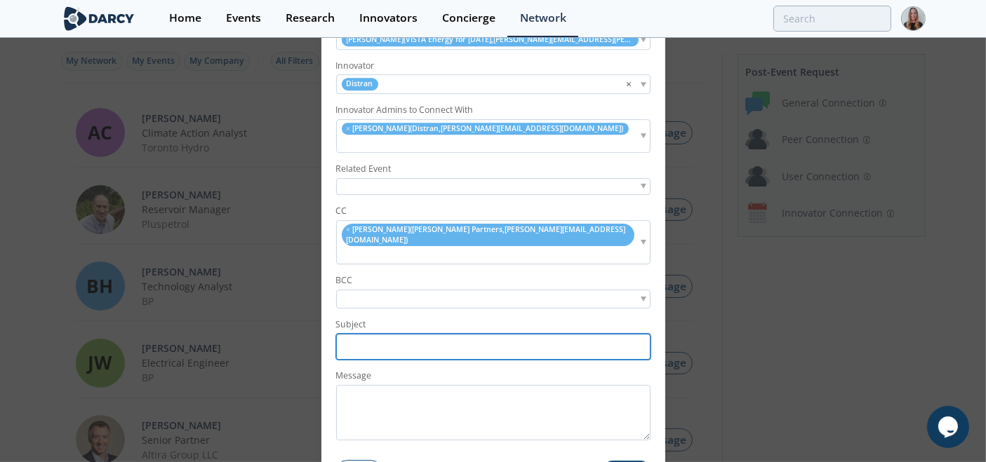
click at [409, 334] on input "Subject" at bounding box center [493, 347] width 314 height 26
paste input "Vista Energy <> Multisensor AI/ICI - Handheld Gas Leak Detection"
drag, startPoint x: 473, startPoint y: 331, endPoint x: 412, endPoint y: 331, distance: 61.0
click at [412, 334] on input "Vista Energy <> Multisensor AI/ICI - Handheld Gas Leak Detection" at bounding box center [493, 347] width 314 height 26
type input "Vista Energy <> Distran - Handheld Gas Leak Detection"
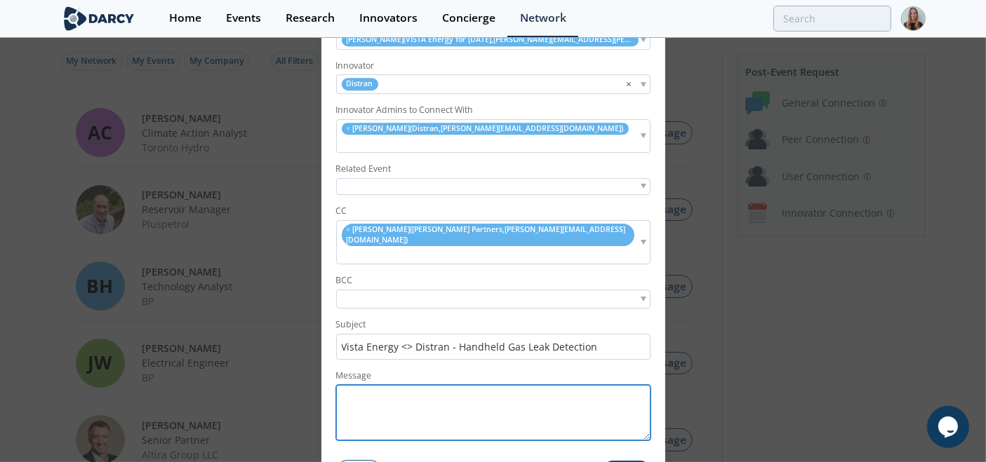
click at [364, 377] on textarea "Message" at bounding box center [493, 412] width 314 height 55
paste textarea "Hello [PERSON_NAME], I hope you’re doing well. I’m connecting you with [PERSON_…"
drag, startPoint x: 387, startPoint y: 401, endPoint x: 290, endPoint y: 294, distance: 144.1
click at [290, 294] on div "Innovator Connection Requestor [PERSON_NAME] ( VISTA Energy for [DATE] , [PERSO…" at bounding box center [493, 231] width 986 height 462
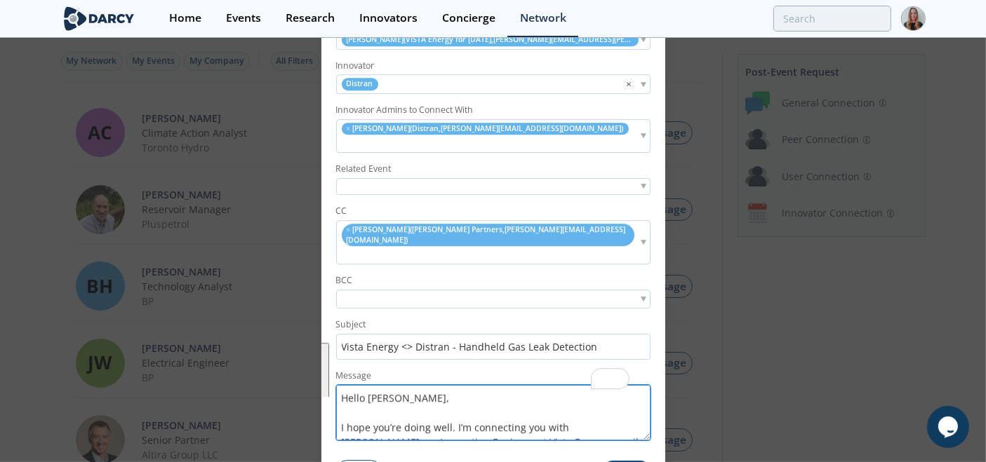
click at [370, 377] on textarea "Hello [PERSON_NAME], I hope you’re doing well. I’m connecting you with [PERSON_…" at bounding box center [493, 412] width 314 height 55
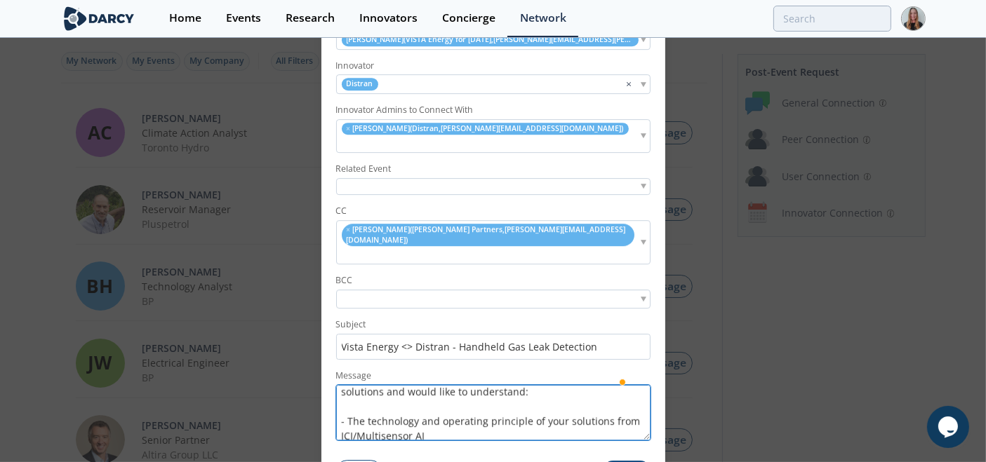
scroll to position [124, 0]
click at [599, 377] on textarea "Hello [PERSON_NAME], I hope you’re doing well. I’m connecting you with [PERSON_…" at bounding box center [493, 412] width 314 height 55
drag, startPoint x: 602, startPoint y: 388, endPoint x: 605, endPoint y: 396, distance: 8.5
click at [605, 377] on textarea "Hello [PERSON_NAME], I hope you’re doing well. I’m connecting you with [PERSON_…" at bounding box center [493, 412] width 314 height 55
type textarea "Hello [PERSON_NAME], I hope you’re doing well. I’m connecting you with [PERSON_…"
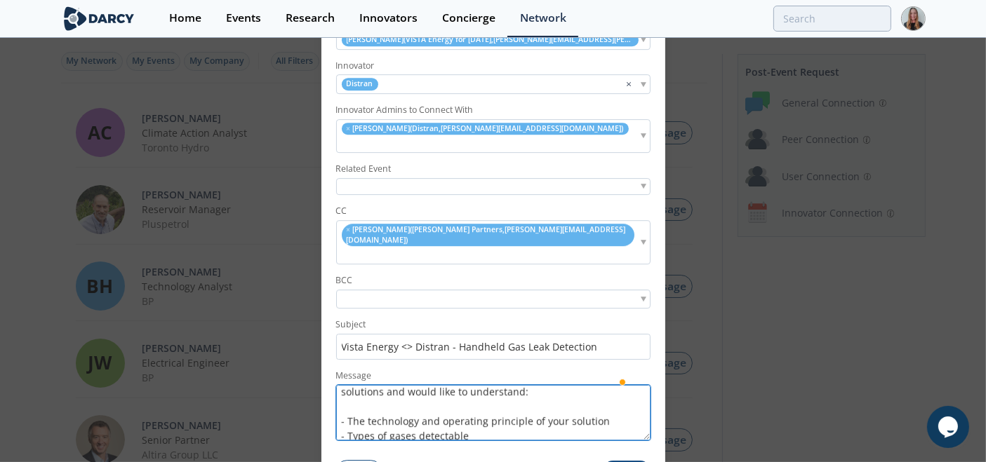
scroll to position [0, 0]
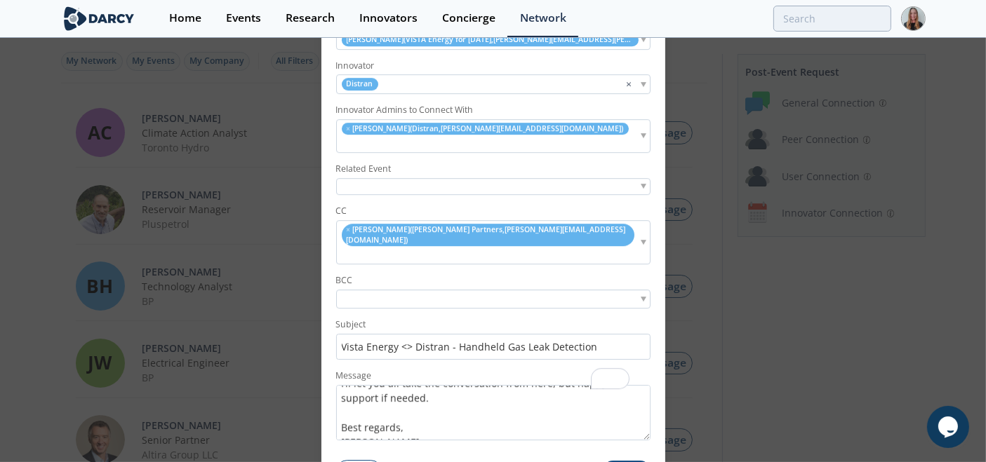
click at [620, 377] on button "Submit" at bounding box center [627, 471] width 48 height 20
